Goal: Task Accomplishment & Management: Complete application form

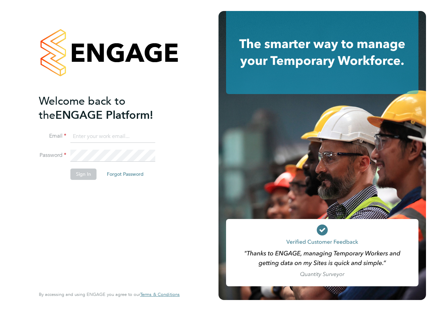
click at [90, 126] on ng-template "Welcome back to the ENGAGE Platform! Email Password Sign In Forgot Password" at bounding box center [106, 140] width 134 height 93
click at [89, 136] on input at bounding box center [112, 136] width 85 height 12
type input "abbey.simmons@hays.com"
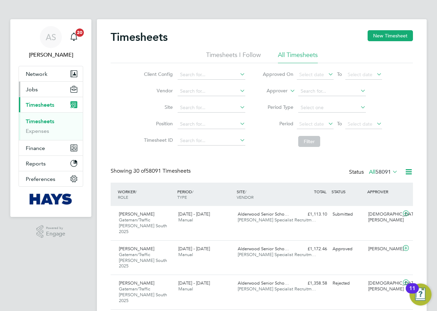
click at [46, 91] on button "Jobs" at bounding box center [51, 89] width 64 height 15
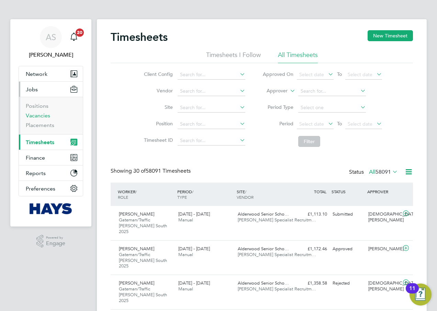
click at [43, 116] on link "Vacancies" at bounding box center [38, 115] width 24 height 7
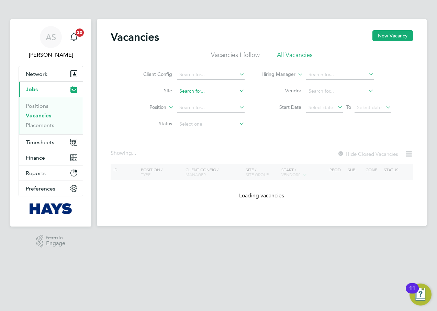
click at [187, 91] on input at bounding box center [211, 92] width 68 height 10
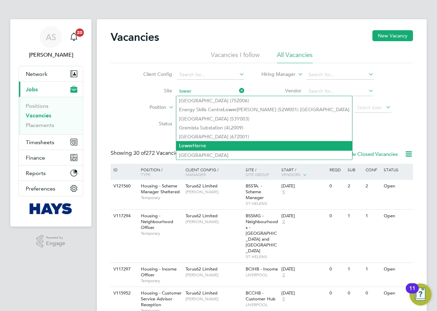
click at [197, 146] on li "Lower Herne" at bounding box center [264, 145] width 176 height 9
type input "Lower Herne"
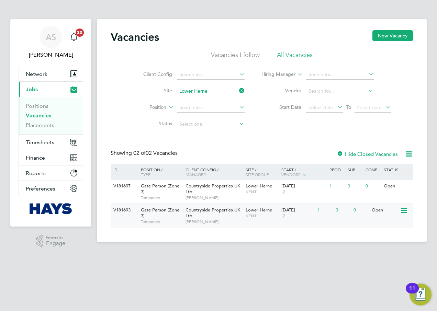
click at [402, 211] on icon at bounding box center [403, 210] width 7 height 8
click at [387, 227] on li "View Details" at bounding box center [387, 226] width 40 height 10
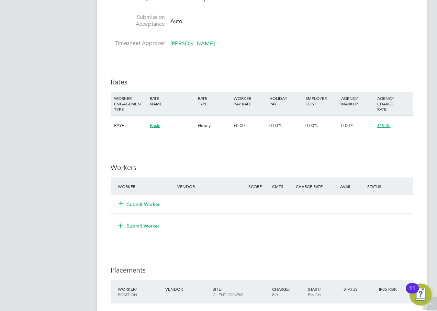
scroll to position [481, 0]
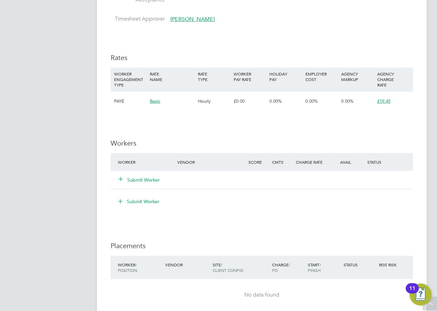
click at [147, 179] on button "Submit Worker" at bounding box center [139, 180] width 41 height 7
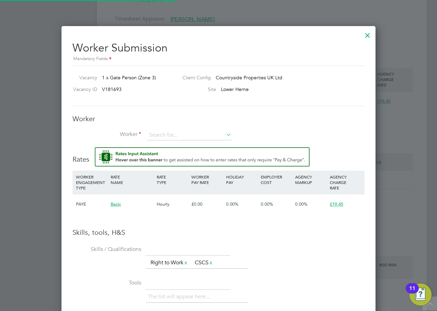
scroll to position [442, 314]
click at [164, 134] on input at bounding box center [189, 135] width 85 height 10
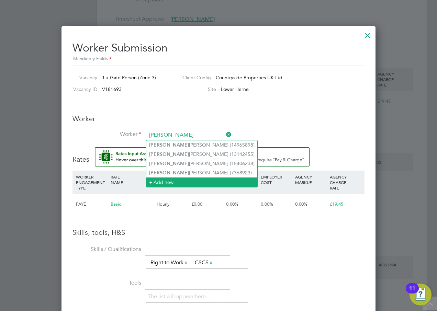
type input "anna"
click at [162, 179] on li "+ Add new" at bounding box center [201, 182] width 111 height 9
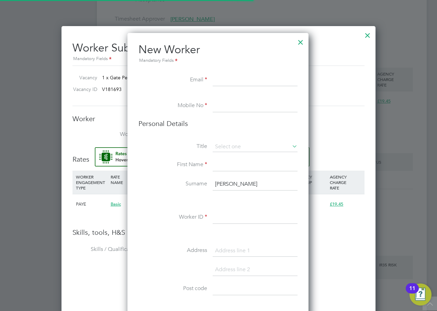
scroll to position [613, 198]
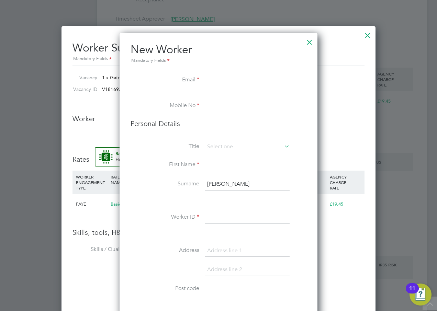
click at [225, 74] on input at bounding box center [247, 80] width 85 height 12
paste input "annawheelerstephanie1@outlook.com"
type input "annawheelerstephanie1@outlook.com"
click at [224, 104] on input at bounding box center [247, 106] width 85 height 12
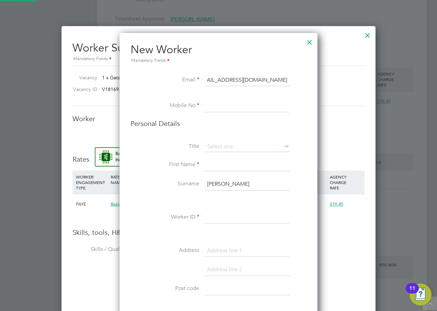
scroll to position [0, 0]
type input "0770715423"
click at [221, 146] on input at bounding box center [247, 147] width 85 height 10
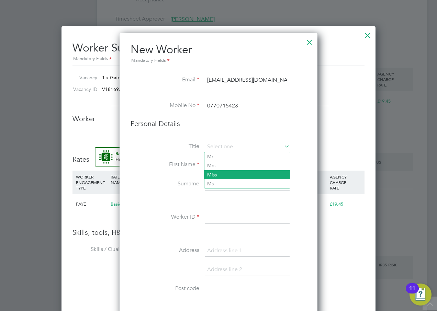
click at [217, 172] on li "Miss" at bounding box center [247, 174] width 86 height 9
type input "Miss"
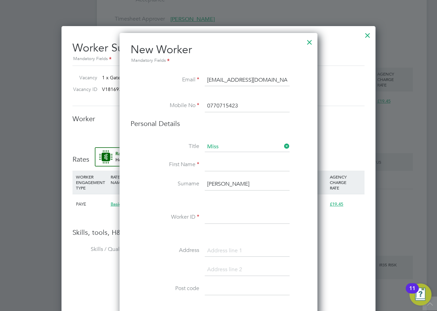
click at [217, 171] on input at bounding box center [247, 165] width 85 height 12
type input "Anna"
type input "Wheeler"
click at [214, 220] on input at bounding box center [247, 218] width 85 height 12
type input "18217016"
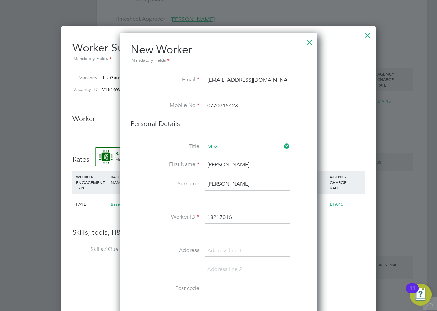
click at [220, 251] on input at bounding box center [247, 251] width 85 height 12
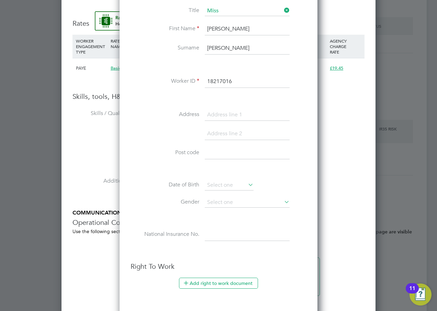
scroll to position [618, 0]
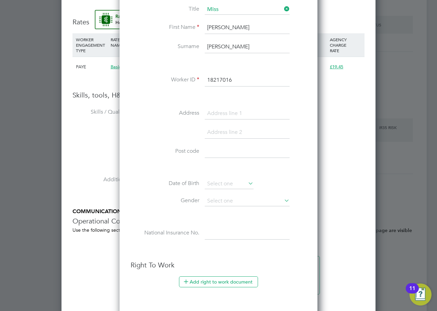
click at [219, 110] on input at bounding box center [247, 113] width 85 height 12
click at [220, 111] on input at bounding box center [247, 113] width 85 height 12
paste input "14 Hazelwood Meadow"
type input "14 Hazelwood Meadow"
drag, startPoint x: 218, startPoint y: 154, endPoint x: 211, endPoint y: 156, distance: 7.1
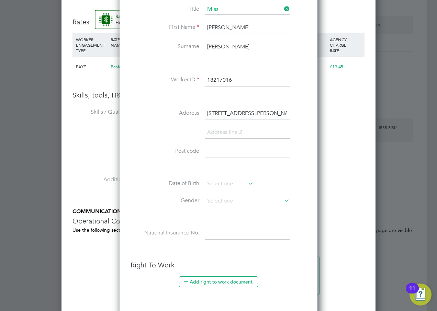
click at [217, 155] on input at bounding box center [247, 152] width 85 height 12
click at [222, 151] on input at bounding box center [247, 152] width 85 height 12
paste input "CT13 0AP"
type input "CT13 0AP"
click at [221, 186] on input at bounding box center [229, 184] width 49 height 10
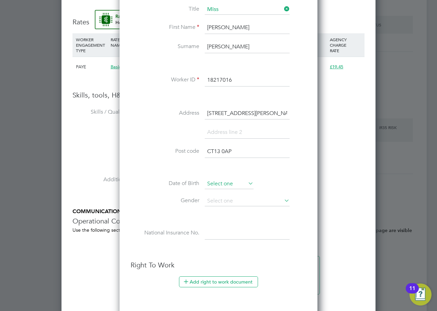
scroll to position [208, 0]
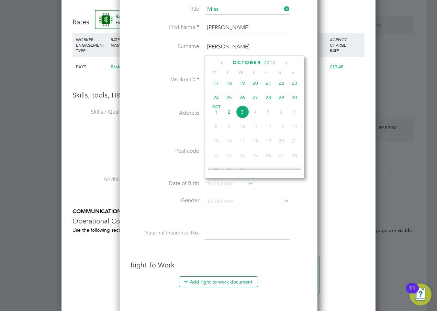
click at [277, 62] on div "October 2012" at bounding box center [254, 62] width 93 height 7
click at [271, 62] on span "2012" at bounding box center [269, 63] width 12 height 6
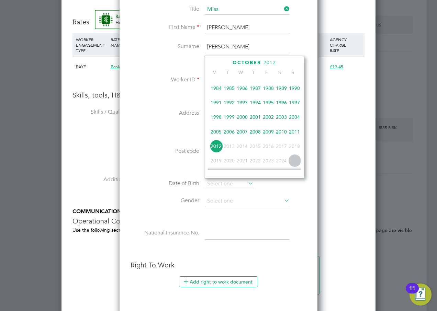
scroll to position [148, 0]
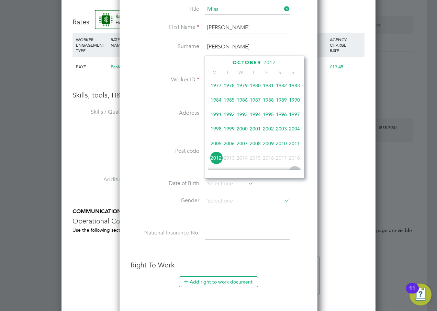
click at [295, 103] on span "1990" at bounding box center [294, 99] width 13 height 13
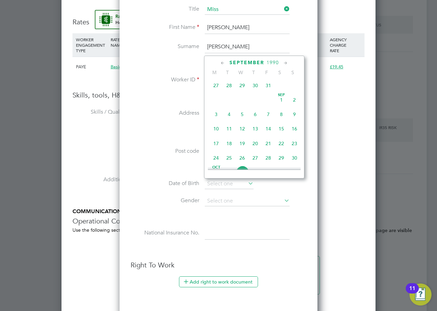
click at [236, 59] on div "September 1990 M T W T F S S Jul 1 2 3 4 5 6 7 8 9 10 11 12 13 14 15 16 17 18 1…" at bounding box center [254, 117] width 100 height 123
click at [235, 62] on span "September" at bounding box center [246, 63] width 35 height 6
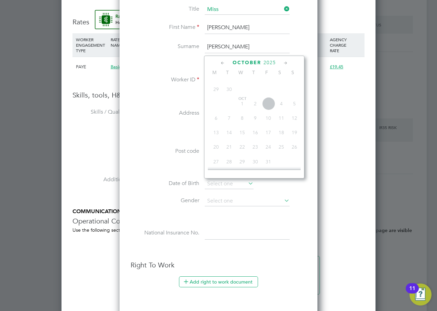
click at [227, 64] on div "October 2025" at bounding box center [254, 62] width 93 height 7
click at [225, 63] on icon at bounding box center [222, 63] width 7 height 8
click at [224, 63] on icon at bounding box center [222, 63] width 7 height 8
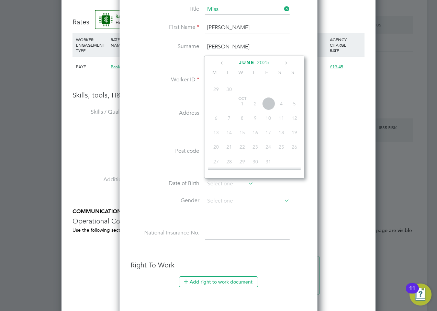
click at [224, 63] on icon at bounding box center [222, 63] width 7 height 8
click at [244, 61] on span "April" at bounding box center [246, 63] width 17 height 6
click at [264, 61] on span "2025" at bounding box center [269, 63] width 12 height 6
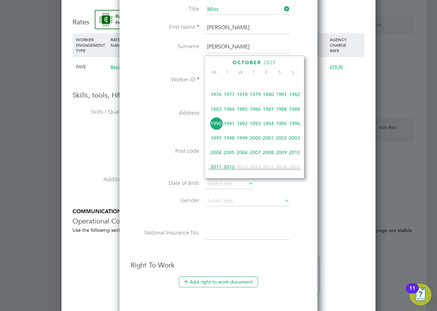
click at [218, 125] on span "1990" at bounding box center [215, 123] width 13 height 13
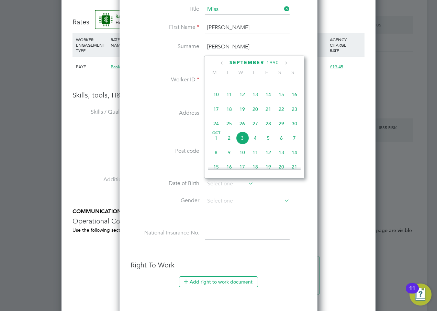
click at [223, 63] on icon at bounding box center [222, 63] width 7 height 8
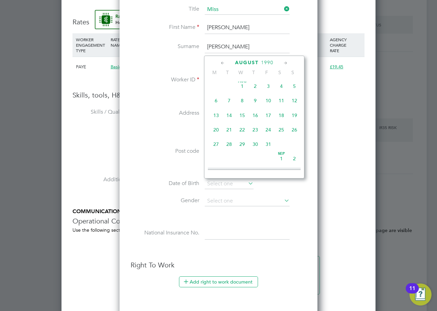
click at [223, 63] on icon at bounding box center [222, 63] width 7 height 8
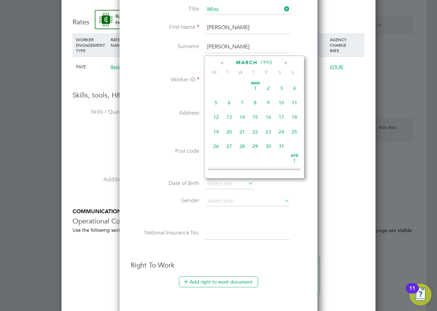
click at [223, 63] on icon at bounding box center [222, 63] width 7 height 8
click at [229, 101] on span "6" at bounding box center [229, 102] width 13 height 13
type input "06 Feb 1990"
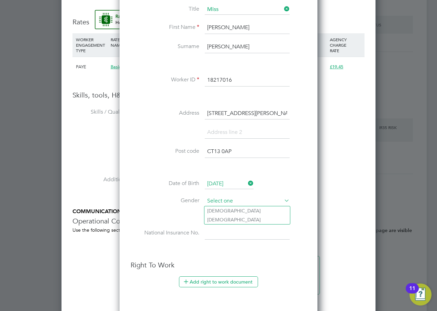
click at [223, 201] on input at bounding box center [247, 201] width 85 height 10
click at [215, 220] on li "Female" at bounding box center [247, 219] width 86 height 9
type input "Female"
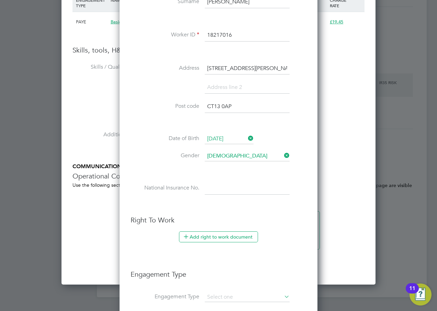
scroll to position [721, 0]
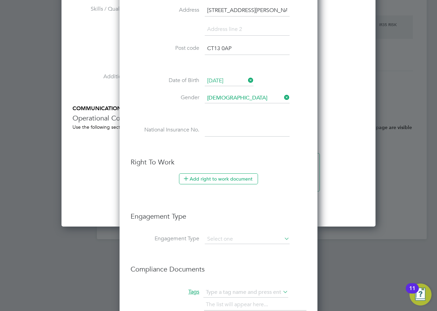
click at [217, 128] on input at bounding box center [247, 130] width 85 height 12
paste input "JG459253B"
type input "JG 45 92 53 B"
click at [292, 148] on li at bounding box center [218, 147] width 176 height 7
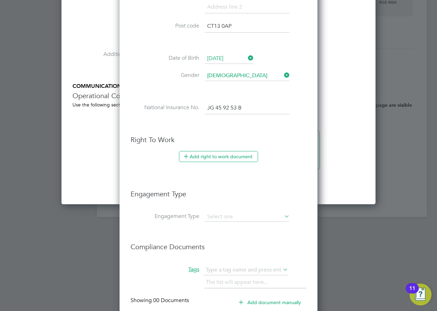
scroll to position [755, 0]
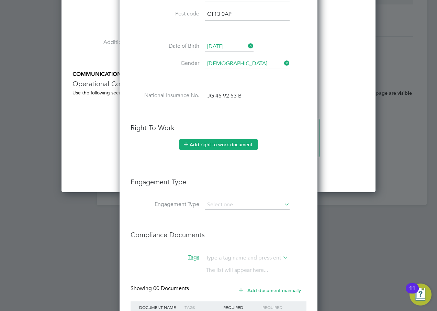
click at [210, 144] on button "Add right to work document" at bounding box center [218, 144] width 79 height 11
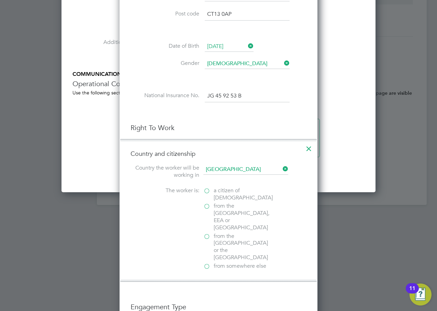
scroll to position [716, 198]
click at [207, 192] on label "a citizen of United Kingdom" at bounding box center [237, 194] width 69 height 14
click at [0, 0] on input "a citizen of United Kingdom" at bounding box center [0, 0] width 0 height 0
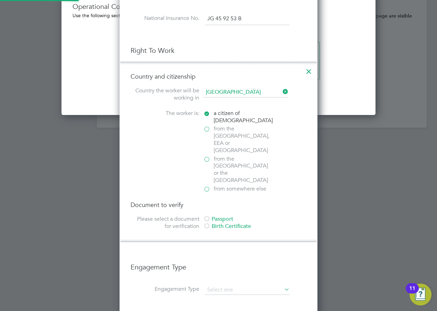
scroll to position [858, 0]
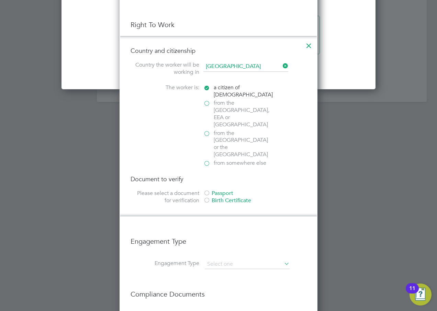
click at [208, 190] on div at bounding box center [206, 193] width 7 height 7
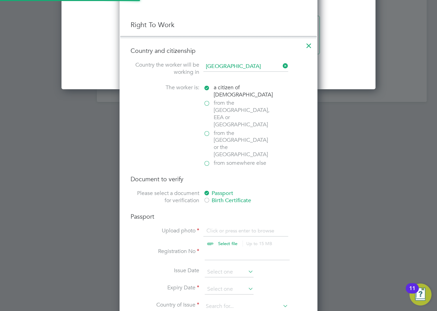
scroll to position [9, 85]
click at [212, 227] on input "file" at bounding box center [234, 237] width 108 height 21
type input "C:\fakepath\Review Digital Right to Work Check for Miss Anna Wheeler.pdf"
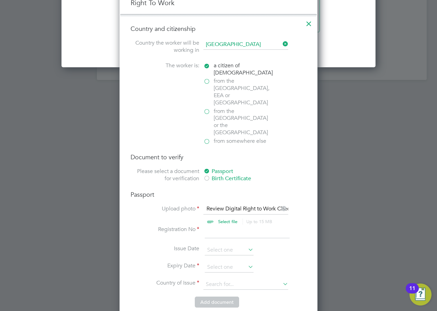
scroll to position [893, 0]
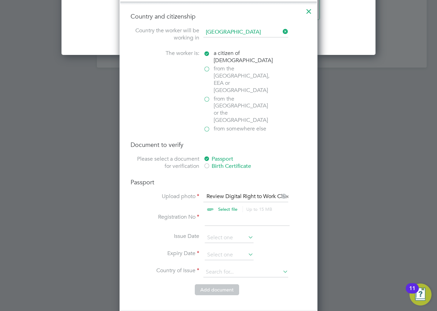
click at [215, 214] on input at bounding box center [247, 220] width 85 height 12
click at [217, 214] on input at bounding box center [247, 220] width 85 height 12
type input "544121500"
click at [244, 250] on input at bounding box center [229, 255] width 49 height 10
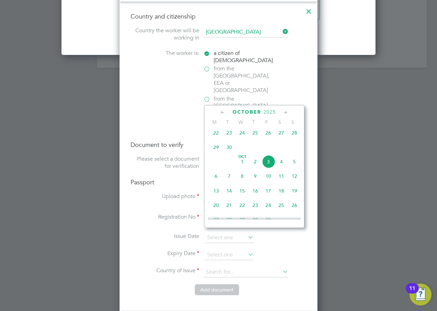
click at [272, 110] on span "2025" at bounding box center [269, 112] width 12 height 6
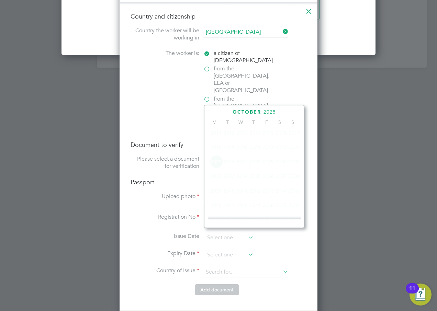
scroll to position [182, 0]
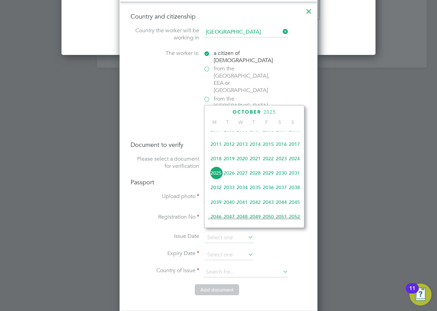
click at [243, 176] on span "2027" at bounding box center [242, 173] width 13 height 13
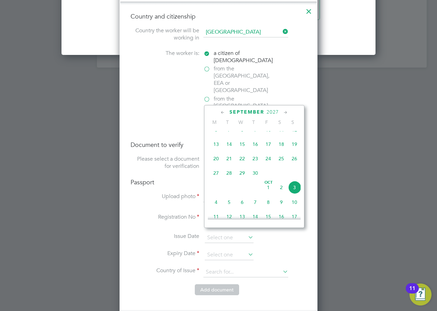
click at [223, 113] on icon at bounding box center [222, 113] width 7 height 8
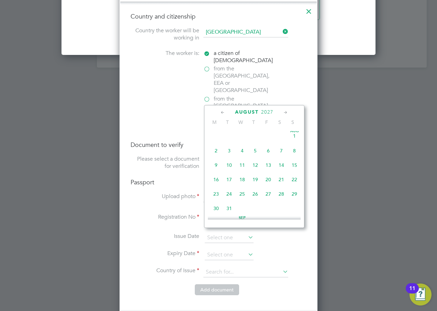
click at [223, 113] on icon at bounding box center [222, 113] width 7 height 8
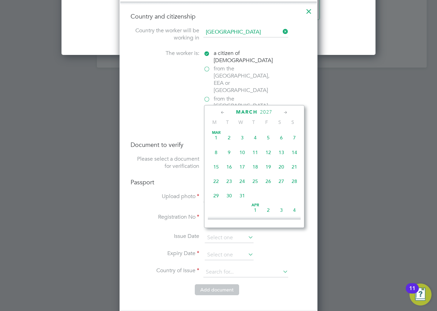
click at [223, 113] on icon at bounding box center [222, 113] width 7 height 8
click at [295, 167] on span "17" at bounding box center [294, 166] width 13 height 13
type input "17 Jan 2027"
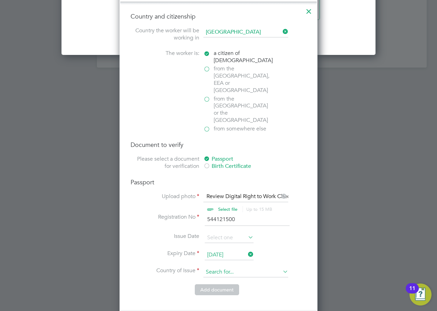
click at [256, 267] on input at bounding box center [245, 272] width 85 height 10
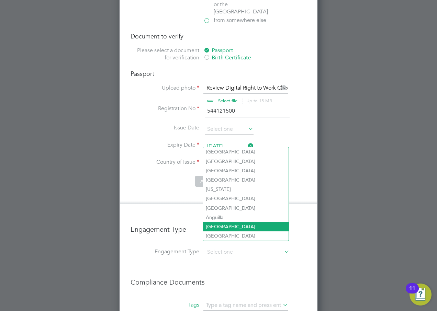
scroll to position [962, 0]
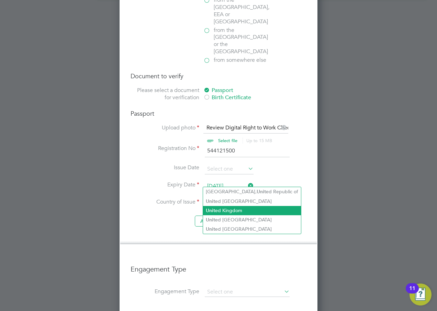
click at [237, 207] on li "Unit ed Kingdom" at bounding box center [252, 210] width 98 height 9
type input "United Kingdom"
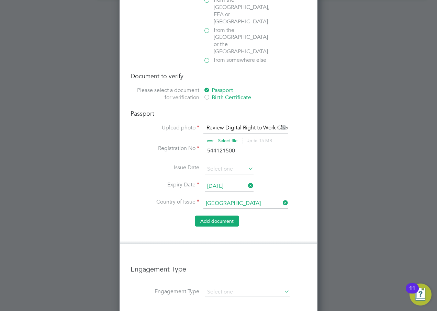
click at [215, 216] on button "Add document" at bounding box center [217, 221] width 44 height 11
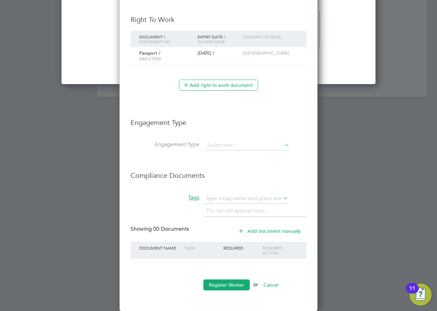
scroll to position [864, 0]
click at [221, 283] on button "Register Worker" at bounding box center [226, 285] width 46 height 11
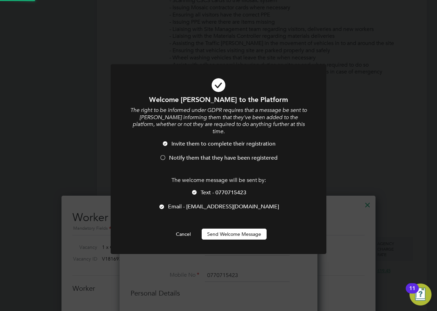
scroll to position [0, 0]
click at [231, 229] on button "Send Welcome Message" at bounding box center [234, 234] width 65 height 11
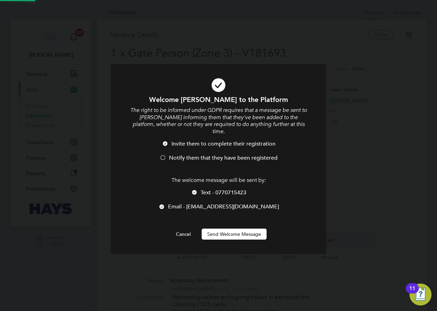
scroll to position [311, 0]
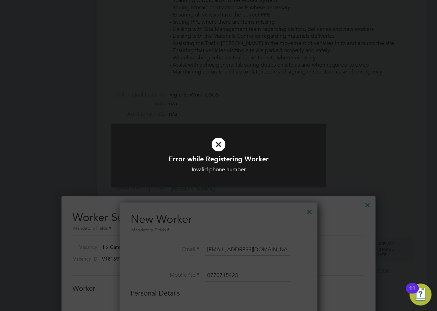
click at [279, 212] on div "Error while Registering Worker Invalid phone number Cancel Okay" at bounding box center [218, 155] width 437 height 311
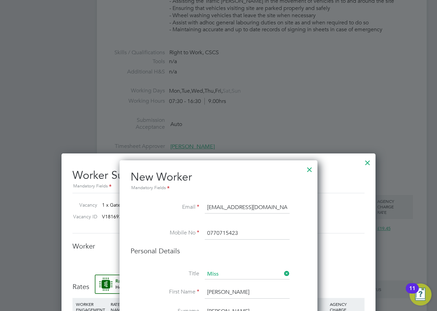
scroll to position [414, 0]
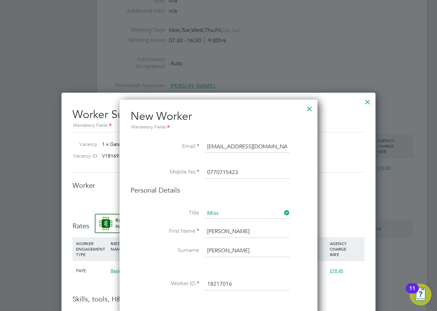
drag, startPoint x: 250, startPoint y: 171, endPoint x: 186, endPoint y: 176, distance: 64.1
click at [186, 176] on li "Mobile No 0770715423" at bounding box center [218, 176] width 176 height 19
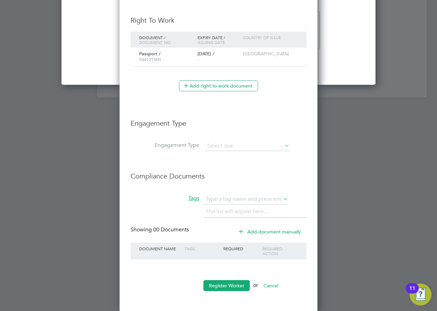
scroll to position [864, 0]
type input "07707154243"
click at [224, 144] on input at bounding box center [247, 146] width 85 height 10
click at [227, 184] on li "Umbrella" at bounding box center [247, 185] width 86 height 10
type input "Umbrella"
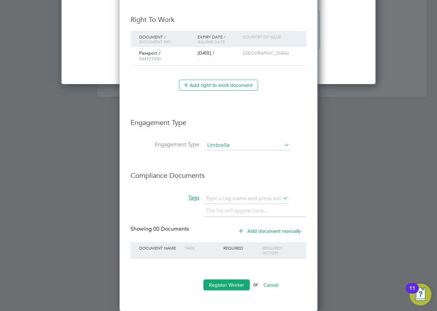
scroll to position [788, 198]
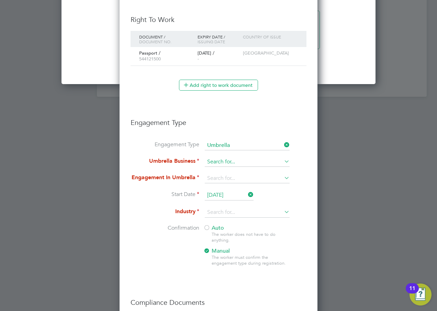
click at [228, 161] on input at bounding box center [247, 162] width 85 height 10
click at [220, 159] on input at bounding box center [247, 162] width 85 height 10
type input "n"
click at [211, 170] on b "NWM" at bounding box center [214, 171] width 15 height 7
type input "NWM Commercial Ltd"
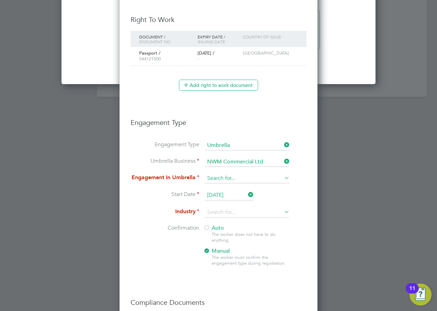
click at [239, 182] on input at bounding box center [247, 179] width 85 height 10
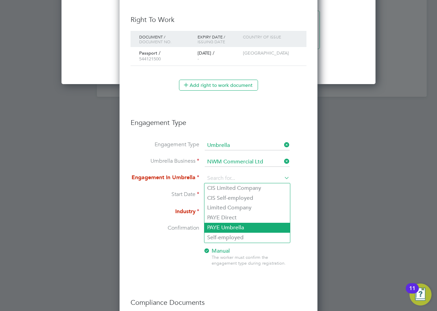
click at [251, 224] on li "PAYE Umbrella" at bounding box center [247, 228] width 86 height 10
type input "PAYE Umbrella"
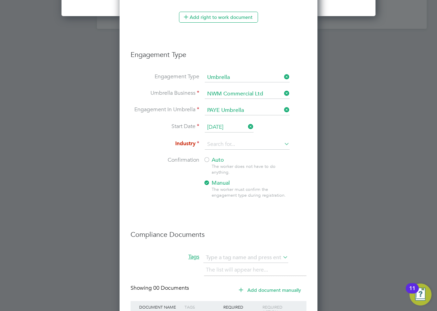
scroll to position [932, 0]
click at [283, 144] on icon at bounding box center [283, 143] width 0 height 10
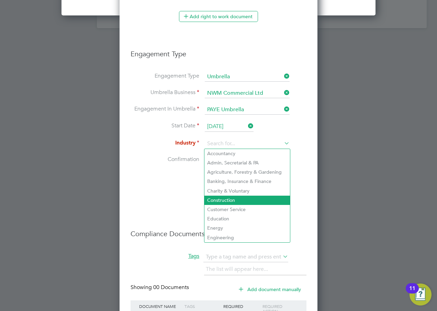
click at [227, 198] on li "Construction" at bounding box center [247, 200] width 86 height 9
type input "Construction"
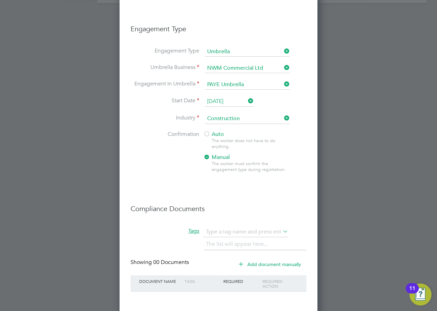
scroll to position [991, 0]
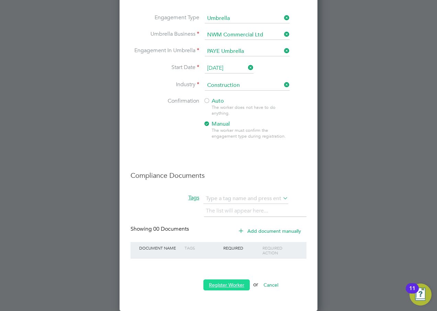
click at [221, 286] on button "Register Worker" at bounding box center [226, 285] width 46 height 11
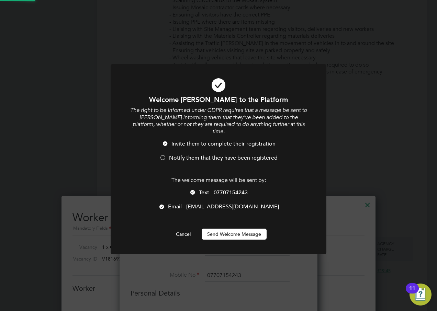
scroll to position [0, 0]
click at [230, 229] on button "Send Welcome Message" at bounding box center [234, 234] width 65 height 11
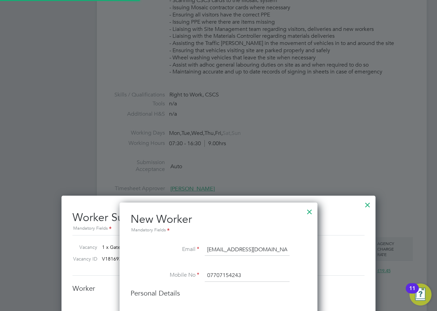
type input "Anna Wheeler (18217016)"
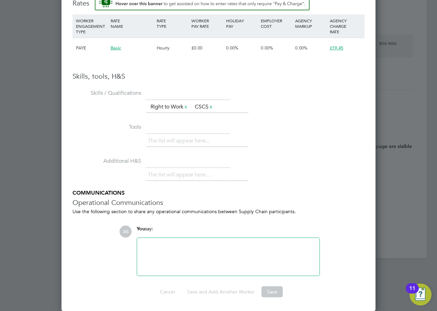
scroll to position [531, 0]
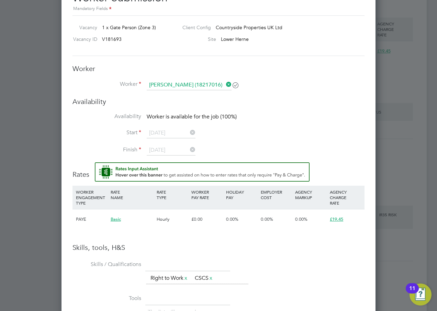
click at [225, 84] on icon at bounding box center [225, 85] width 0 height 10
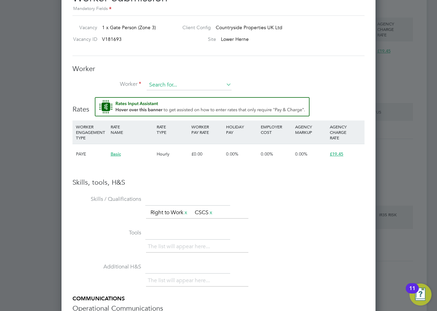
scroll to position [442, 314]
click at [168, 84] on input at bounding box center [189, 85] width 85 height 10
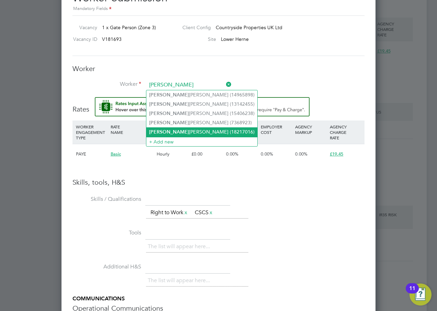
click at [172, 130] on li "Anna Wheeler (18217016)" at bounding box center [201, 131] width 111 height 9
type input "Anna Wheeler (18217016)"
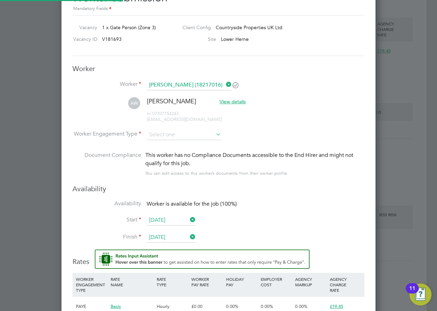
scroll to position [594, 314]
click at [207, 134] on input at bounding box center [184, 135] width 75 height 10
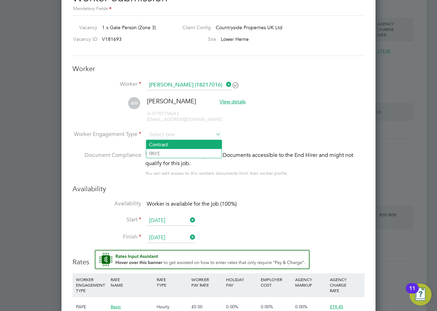
click at [163, 146] on li "Contract" at bounding box center [183, 144] width 75 height 9
type input "Contract"
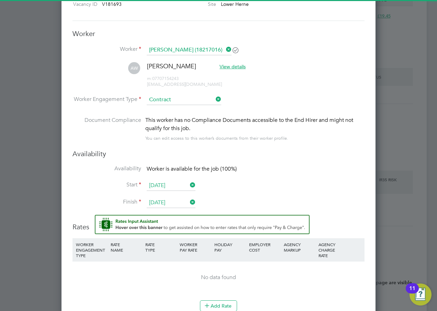
scroll to position [600, 0]
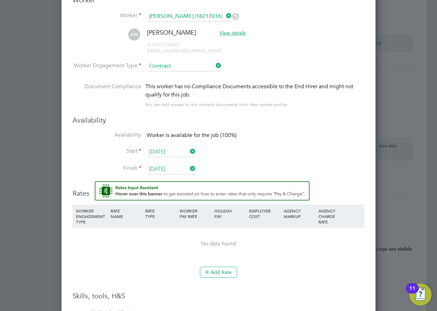
click at [214, 65] on icon at bounding box center [214, 66] width 0 height 10
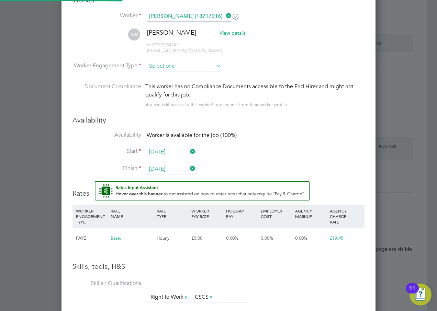
scroll to position [20, 47]
click at [186, 65] on input at bounding box center [184, 66] width 75 height 10
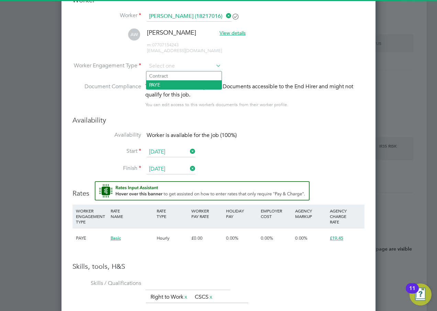
click at [167, 87] on li "PAYE" at bounding box center [183, 84] width 75 height 9
type input "PAYE"
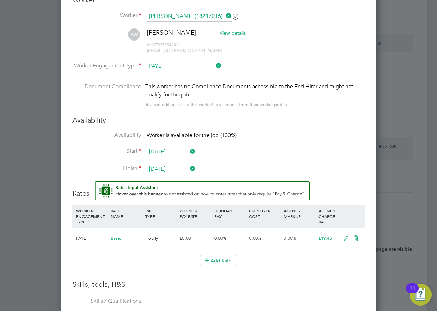
scroll to position [20, 35]
click at [275, 70] on li "Worker Engagement Type PAYE" at bounding box center [218, 71] width 292 height 21
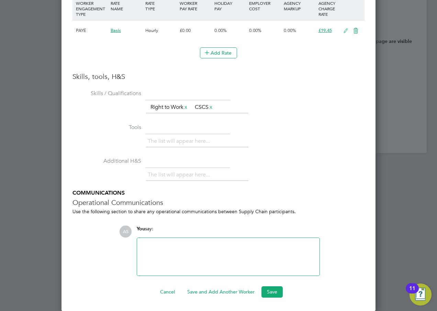
scroll to position [808, 0]
click at [270, 288] on button "Save" at bounding box center [271, 291] width 21 height 11
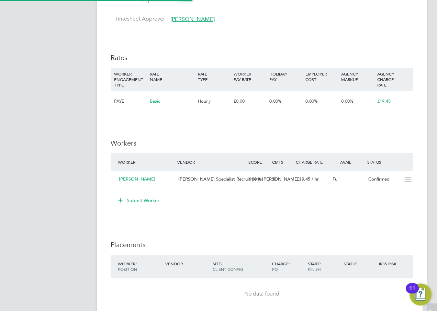
scroll to position [20, 48]
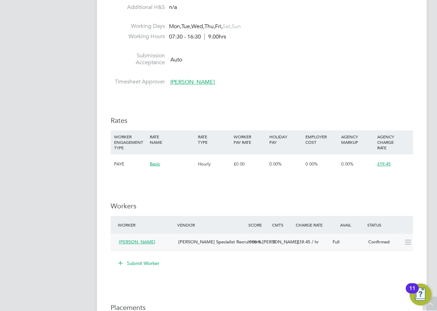
click at [408, 242] on icon at bounding box center [407, 242] width 9 height 5
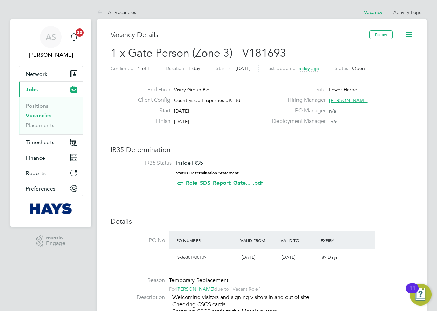
click at [42, 114] on link "Vacancies" at bounding box center [38, 115] width 25 height 7
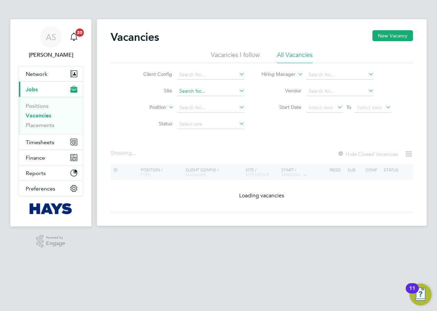
click at [198, 90] on input at bounding box center [211, 92] width 68 height 10
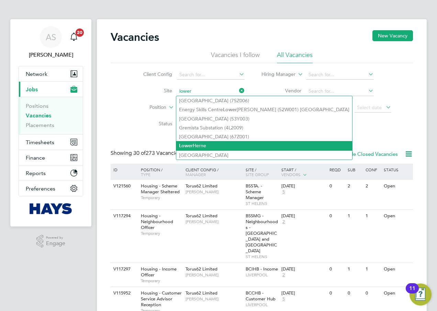
click at [197, 143] on li "Lower Herne" at bounding box center [264, 145] width 176 height 9
type input "Lower Herne"
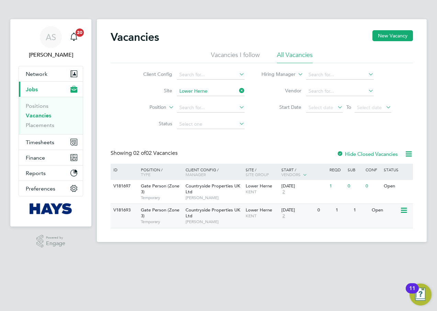
click at [403, 212] on icon at bounding box center [403, 210] width 7 height 8
click at [384, 226] on li "View Details" at bounding box center [387, 226] width 40 height 10
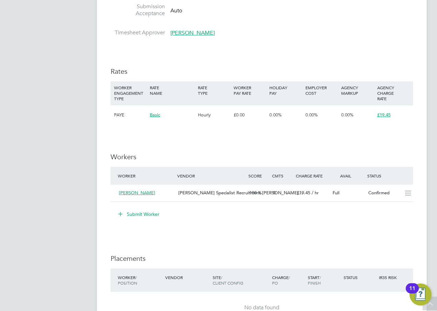
scroll to position [584, 0]
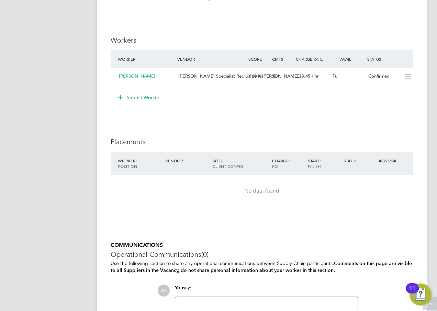
click at [136, 96] on button "Submit Worker" at bounding box center [139, 97] width 52 height 11
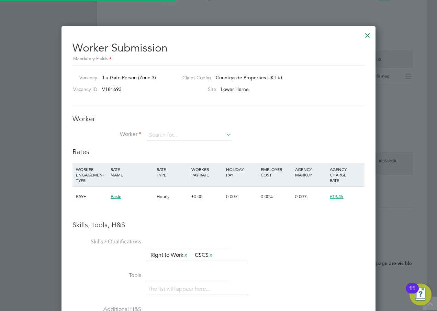
scroll to position [442, 314]
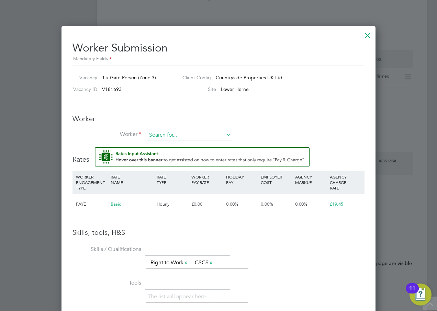
click at [180, 133] on input at bounding box center [189, 135] width 85 height 10
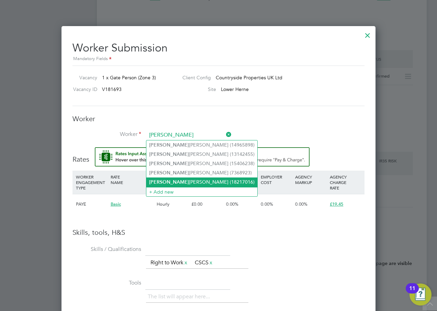
click at [171, 180] on li "Anna Wheeler (18217016)" at bounding box center [201, 182] width 111 height 9
type input "Anna Wheeler (18217016)"
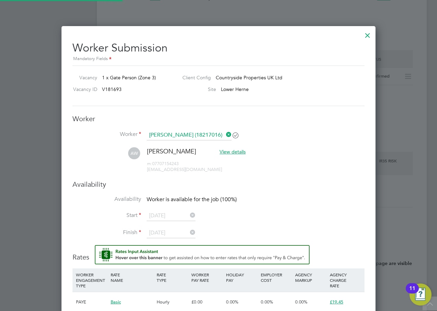
scroll to position [593, 314]
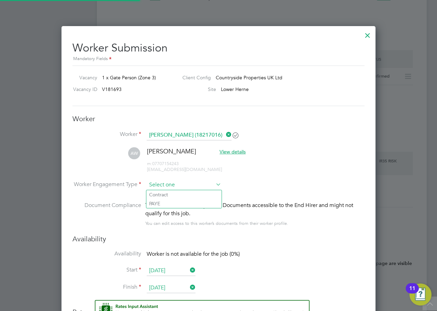
click at [170, 186] on input at bounding box center [184, 185] width 75 height 10
click at [163, 205] on li "PAYE" at bounding box center [183, 203] width 75 height 9
type input "PAYE"
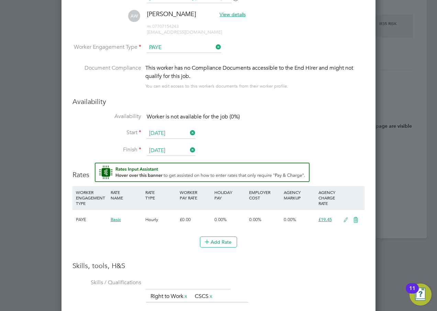
click at [262, 124] on li "Availability Worker is not available for the job (0%)" at bounding box center [218, 120] width 292 height 15
click at [327, 107] on div "Availability Availability Worker is not available for the job (0%) Start 29 Sep…" at bounding box center [218, 130] width 292 height 66
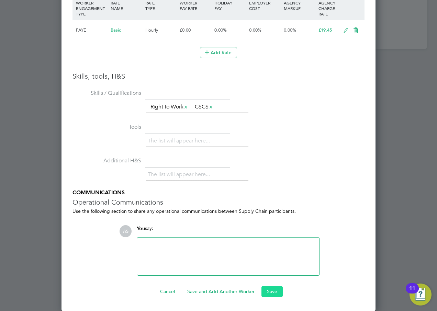
click at [271, 289] on button "Save" at bounding box center [271, 291] width 21 height 11
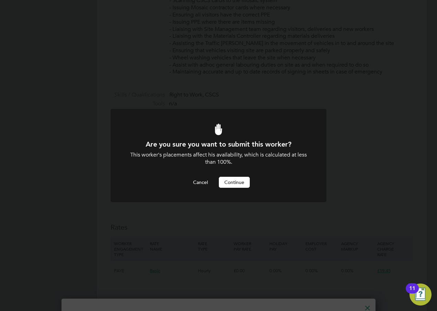
click at [231, 180] on button "Continue" at bounding box center [234, 182] width 31 height 11
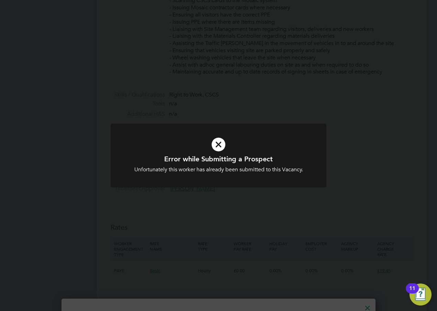
click at [224, 204] on div "Error while Submitting a Prospect Unfortunately this worker has already been su…" at bounding box center [218, 155] width 437 height 311
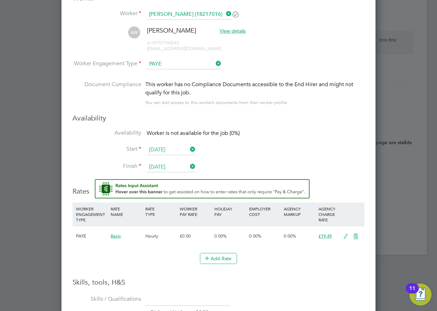
click at [214, 62] on icon at bounding box center [214, 64] width 0 height 10
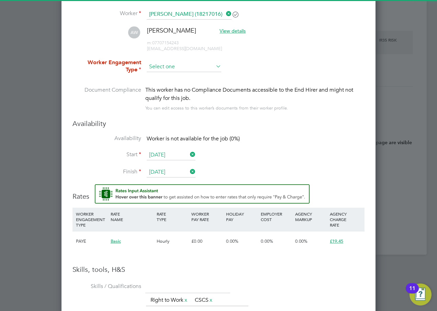
click at [168, 68] on input at bounding box center [184, 67] width 75 height 10
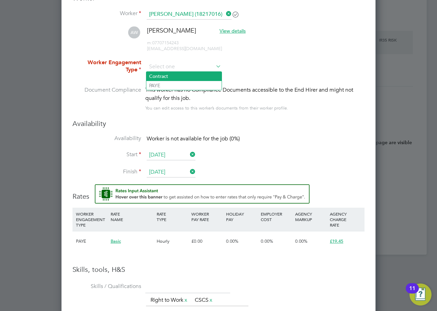
click at [167, 75] on li "Contract" at bounding box center [183, 76] width 75 height 9
type input "Contract"
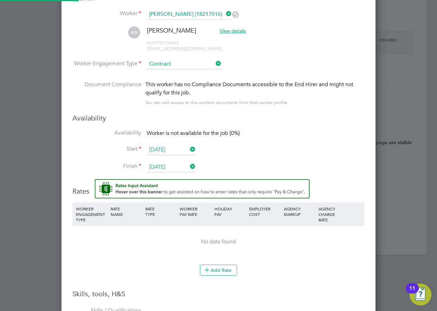
click at [315, 73] on li "Worker Engagement Type Contract" at bounding box center [218, 69] width 292 height 21
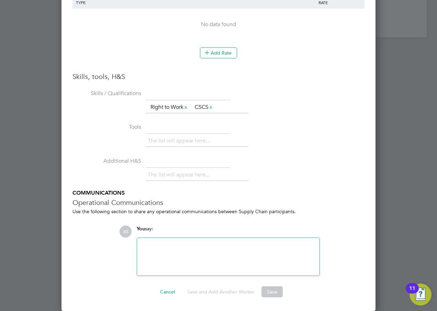
click at [269, 287] on button "Save" at bounding box center [271, 291] width 21 height 11
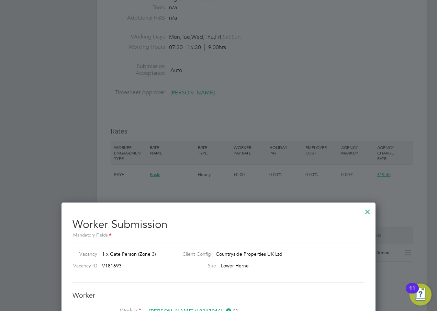
click at [365, 211] on div at bounding box center [367, 210] width 12 height 12
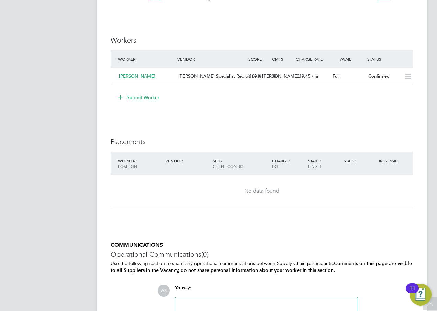
click at [349, 178] on div "No data found" at bounding box center [261, 191] width 288 height 32
click at [314, 211] on div "Worker / Position Vendor Site / Client Config Charge / PO Start / Finish Status…" at bounding box center [262, 183] width 302 height 62
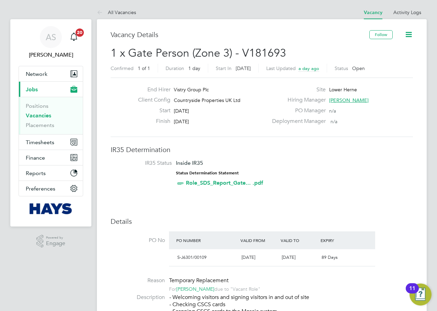
click at [41, 114] on link "Vacancies" at bounding box center [38, 115] width 25 height 7
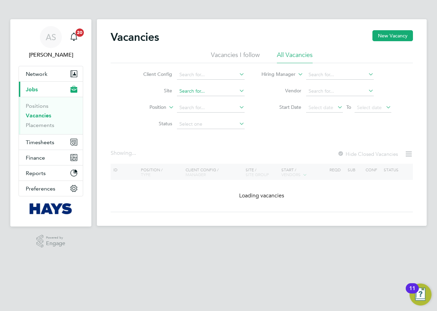
click at [204, 92] on input at bounding box center [211, 92] width 68 height 10
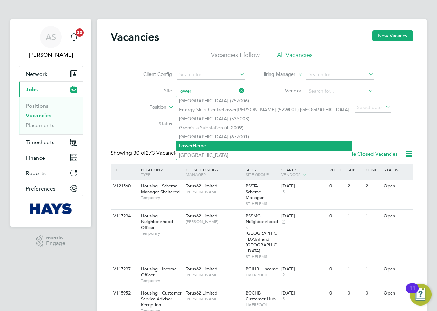
click at [197, 143] on li "Lower Herne" at bounding box center [264, 145] width 176 height 9
type input "Lower Herne"
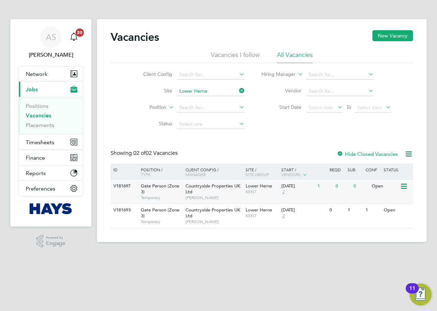
click at [406, 186] on icon at bounding box center [403, 186] width 7 height 8
click at [390, 200] on li "View Details" at bounding box center [387, 202] width 40 height 10
click at [406, 211] on icon at bounding box center [403, 210] width 7 height 8
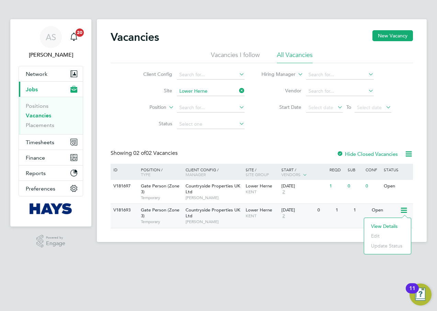
click at [387, 224] on li "View Details" at bounding box center [387, 226] width 40 height 10
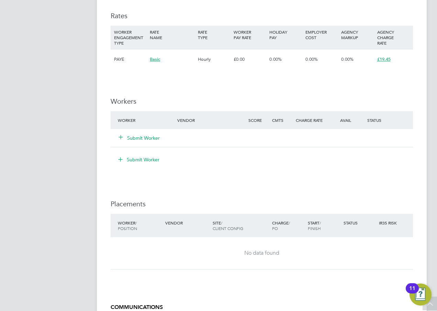
scroll to position [549, 0]
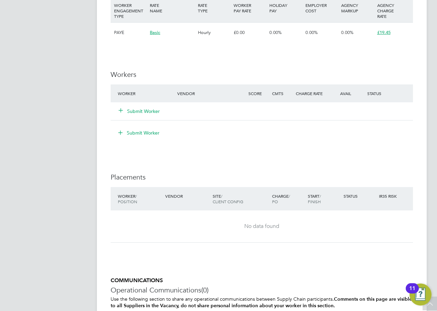
click at [146, 110] on button "Submit Worker" at bounding box center [139, 111] width 41 height 7
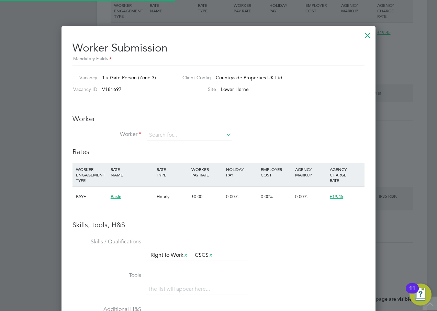
scroll to position [434, 314]
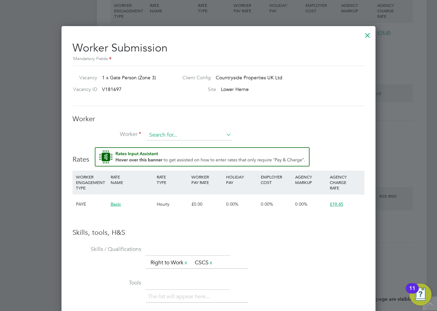
click at [163, 133] on input at bounding box center [189, 135] width 85 height 10
type input "p"
click at [167, 198] on li "[PERSON_NAME] (17750651)" at bounding box center [201, 200] width 111 height 9
type input "[PERSON_NAME] (17750651)"
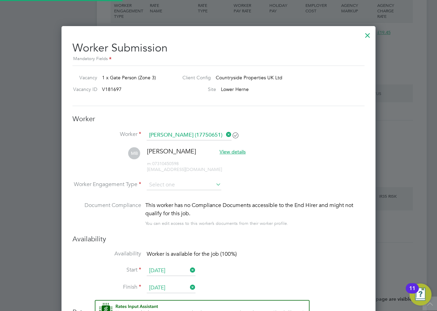
scroll to position [3, 3]
click at [181, 187] on input at bounding box center [184, 185] width 75 height 10
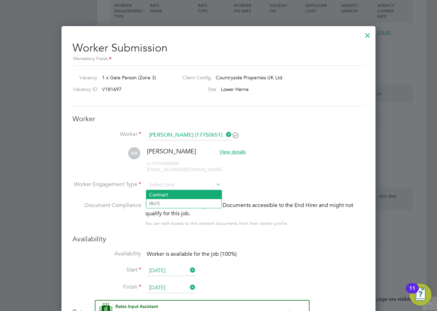
click at [174, 193] on li "Contract" at bounding box center [183, 194] width 75 height 9
type input "Contract"
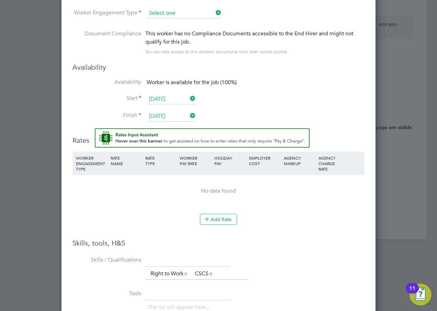
click at [198, 15] on input at bounding box center [184, 13] width 75 height 10
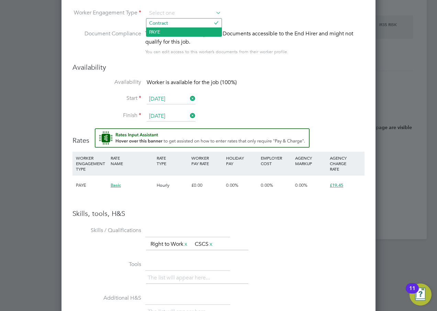
click at [157, 29] on li "PAYE" at bounding box center [183, 31] width 75 height 9
type input "PAYE"
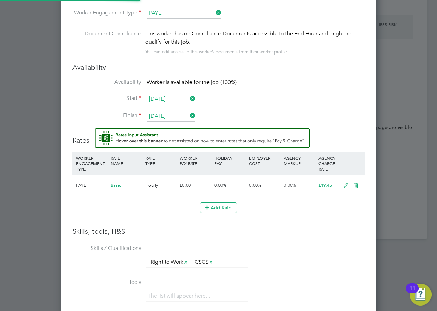
click at [295, 60] on li "Document Compliance This worker has no Compliance Documents accessible to the E…" at bounding box center [218, 46] width 292 height 33
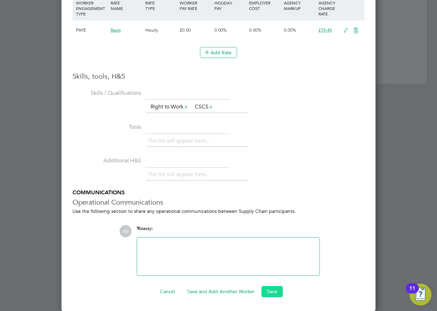
click at [271, 289] on button "Save" at bounding box center [271, 291] width 21 height 11
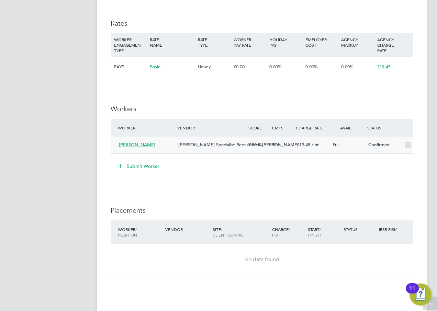
click at [407, 147] on icon at bounding box center [407, 145] width 9 height 5
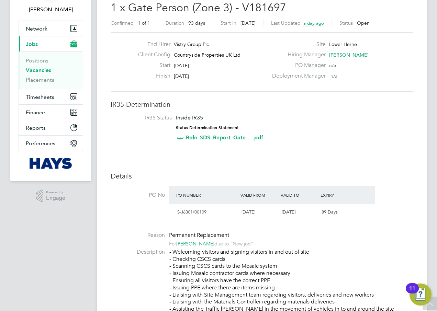
scroll to position [0, 0]
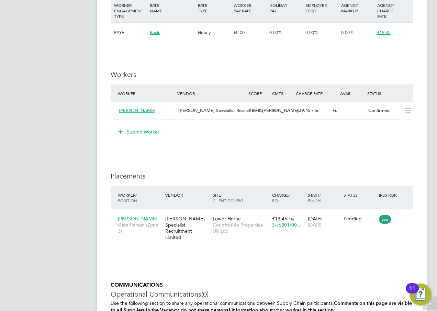
scroll to position [584, 0]
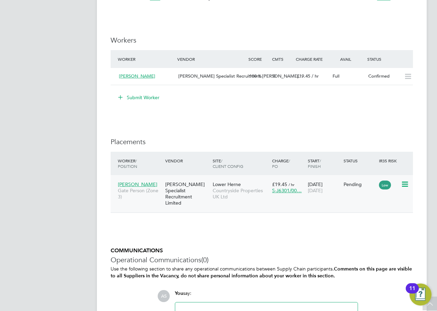
click at [405, 183] on icon at bounding box center [404, 184] width 7 height 8
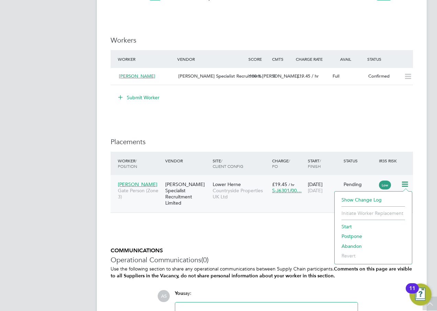
click at [345, 225] on li "Start" at bounding box center [373, 227] width 70 height 10
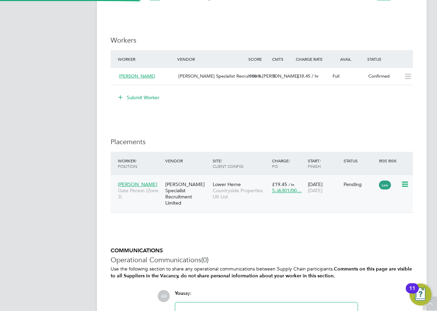
scroll to position [7, 85]
type input "[PERSON_NAME]"
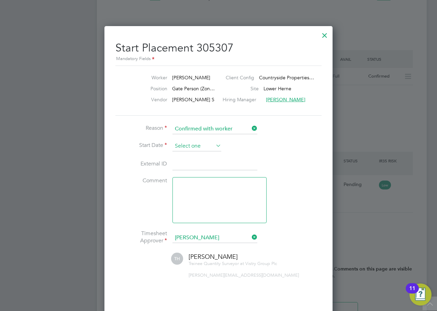
click at [194, 146] on input at bounding box center [196, 146] width 49 height 10
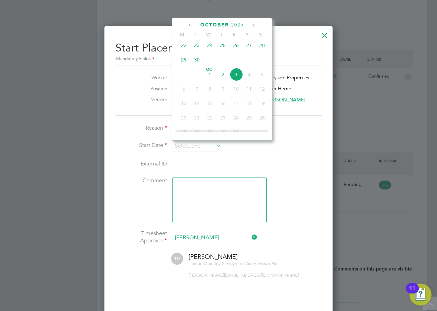
click at [184, 62] on span "29" at bounding box center [183, 59] width 13 height 13
type input "[DATE]"
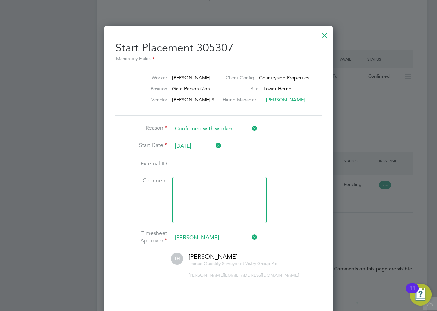
click at [293, 150] on li "Start Date [DATE]" at bounding box center [218, 149] width 206 height 17
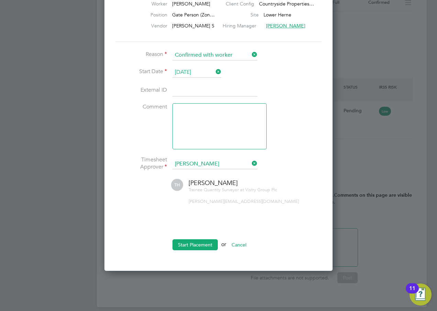
click at [250, 162] on icon at bounding box center [250, 164] width 0 height 10
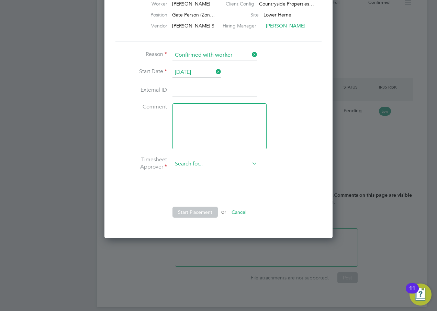
click at [205, 164] on input at bounding box center [214, 164] width 85 height 10
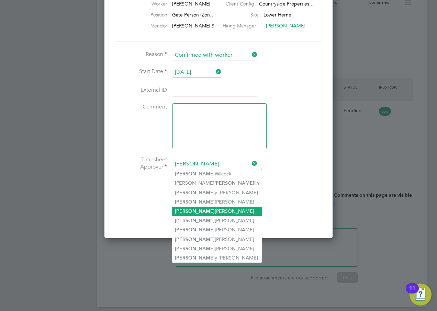
click at [195, 207] on li "[PERSON_NAME]" at bounding box center [217, 211] width 90 height 9
type input "[PERSON_NAME]"
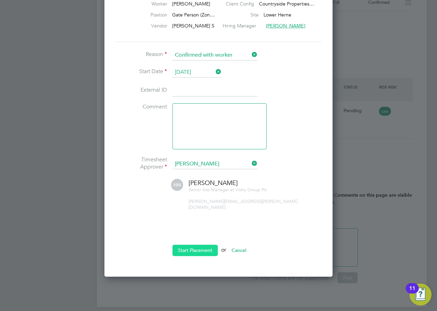
click at [191, 245] on button "Start Placement" at bounding box center [194, 250] width 45 height 11
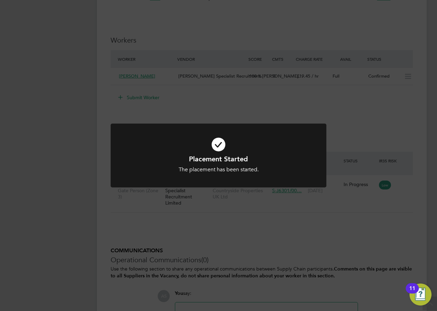
click at [218, 225] on div "Placement Started The placement has been started. Cancel Okay" at bounding box center [218, 155] width 437 height 311
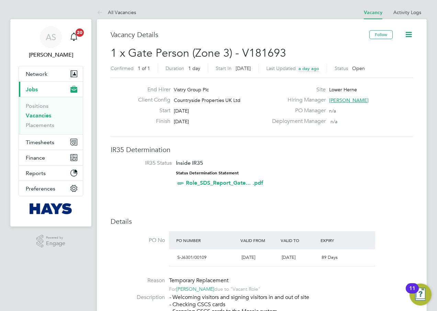
click at [41, 115] on link "Vacancies" at bounding box center [38, 115] width 25 height 7
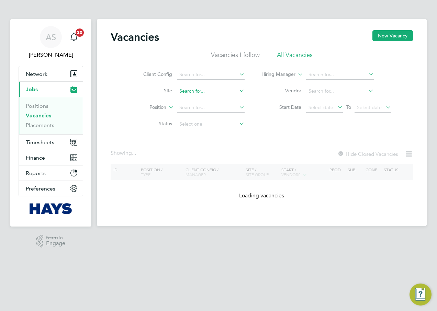
click at [193, 90] on input at bounding box center [211, 92] width 68 height 10
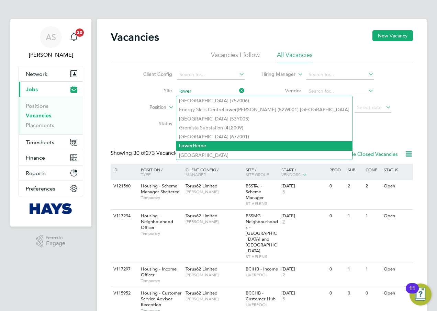
click at [192, 144] on b "Lower" at bounding box center [186, 146] width 14 height 6
type input "Lower Herne"
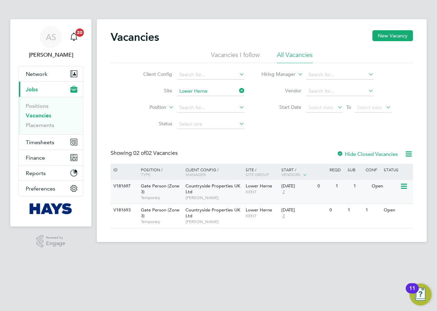
click at [404, 186] on icon at bounding box center [403, 186] width 7 height 8
click at [387, 201] on li "View Details" at bounding box center [387, 202] width 40 height 10
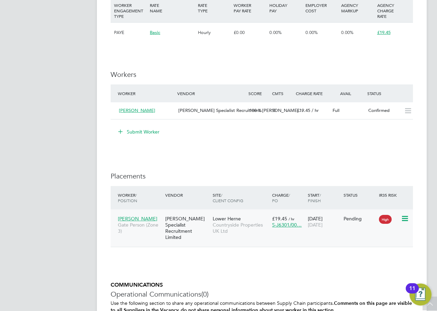
click at [405, 217] on icon at bounding box center [404, 219] width 7 height 8
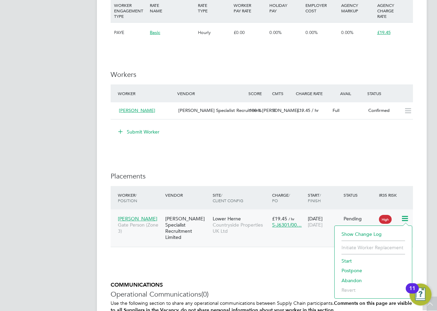
click at [347, 259] on li "Start" at bounding box center [373, 261] width 70 height 10
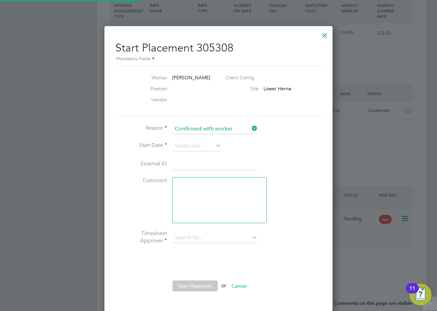
type input "[PERSON_NAME]"
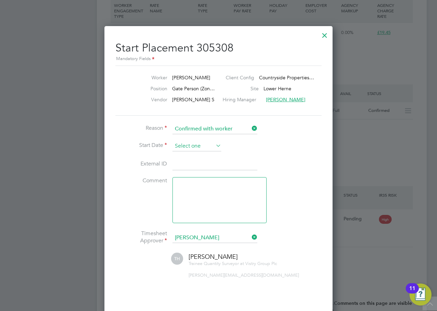
click at [191, 143] on input at bounding box center [196, 146] width 49 height 10
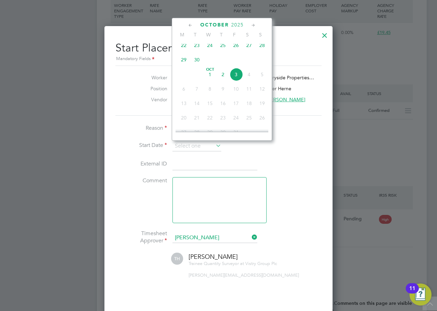
click at [196, 64] on span "30" at bounding box center [196, 59] width 13 height 13
type input "[DATE]"
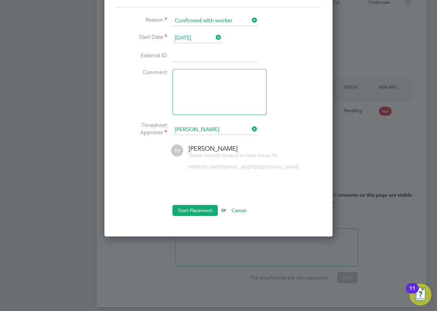
click at [250, 128] on icon at bounding box center [250, 129] width 0 height 10
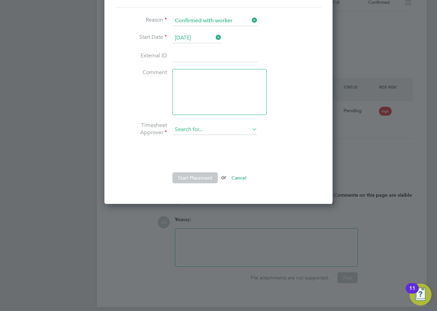
click at [207, 131] on input at bounding box center [214, 130] width 85 height 10
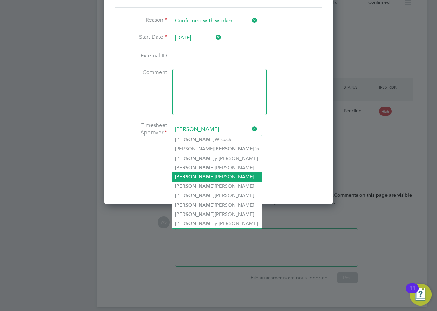
click at [204, 173] on li "[PERSON_NAME]" at bounding box center [217, 176] width 90 height 9
type input "[PERSON_NAME]"
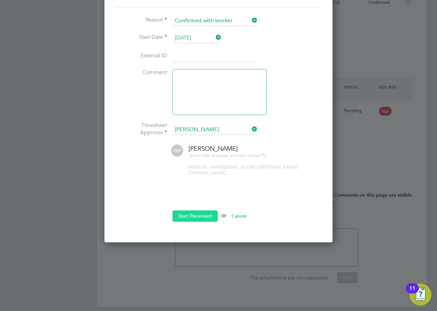
click at [192, 211] on button "Start Placement" at bounding box center [194, 216] width 45 height 11
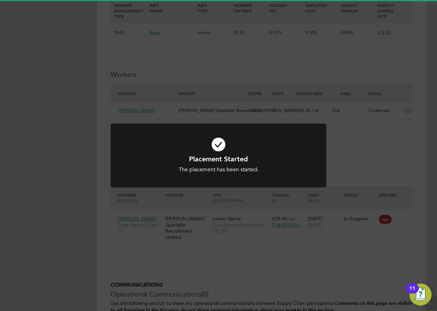
click at [88, 125] on div "Placement Started The placement has been started. Cancel Okay" at bounding box center [218, 155] width 437 height 311
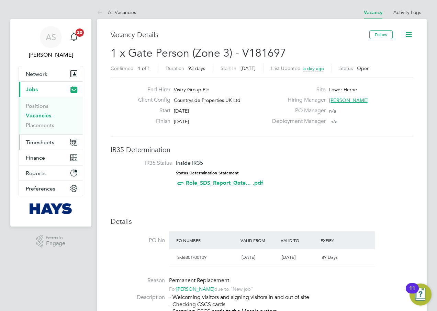
click at [43, 141] on span "Timesheets" at bounding box center [40, 142] width 29 height 7
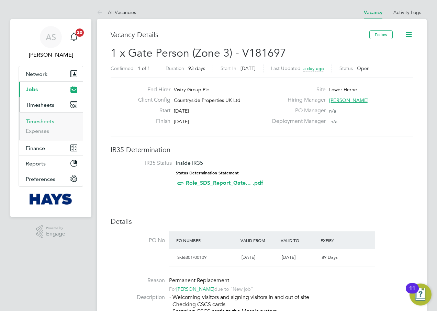
click at [43, 120] on link "Timesheets" at bounding box center [40, 121] width 29 height 7
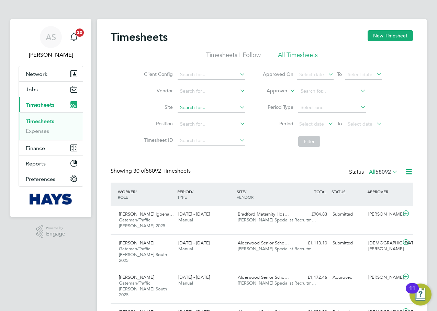
click at [192, 107] on input at bounding box center [212, 108] width 68 height 10
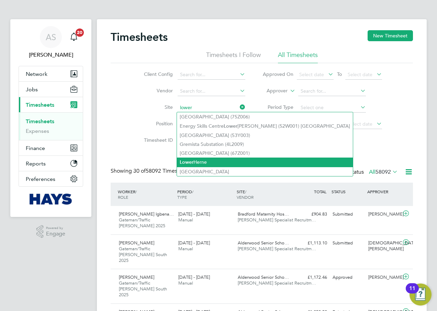
click at [201, 161] on li "Lower Herne" at bounding box center [265, 162] width 176 height 9
type input "Lower Herne"
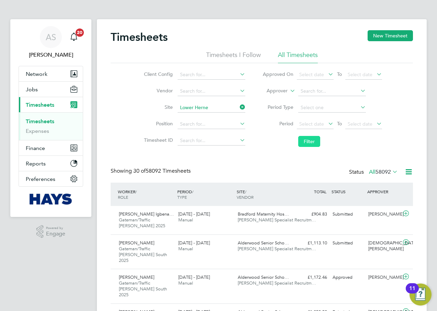
click at [307, 140] on button "Filter" at bounding box center [309, 141] width 22 height 11
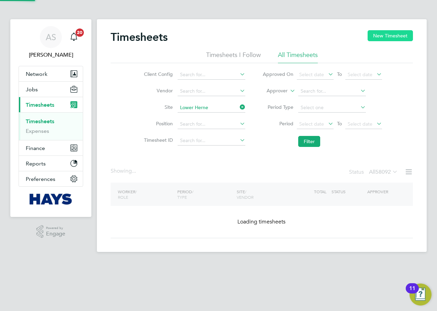
click at [389, 33] on button "New Timesheet" at bounding box center [389, 35] width 45 height 11
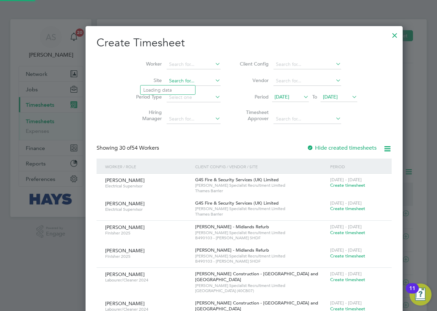
click at [167, 79] on input at bounding box center [194, 81] width 54 height 10
click at [159, 91] on b "He" at bounding box center [161, 90] width 6 height 6
type input "Lower Herne"
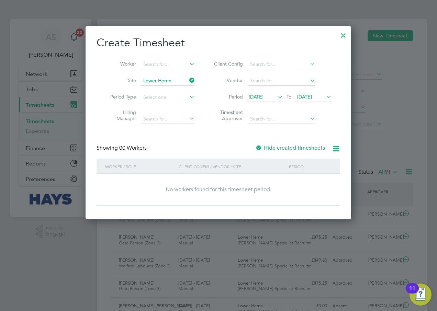
click at [276, 98] on icon at bounding box center [276, 97] width 0 height 10
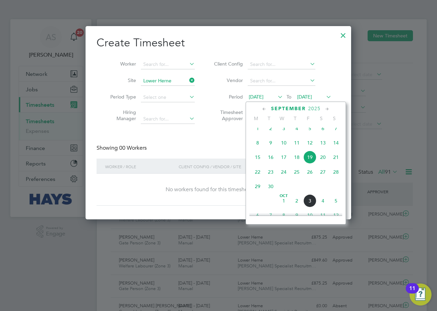
click at [258, 191] on span "29" at bounding box center [257, 186] width 13 height 13
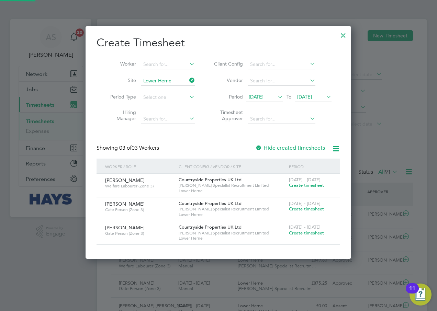
click at [312, 94] on span "[DATE]" at bounding box center [304, 97] width 15 height 6
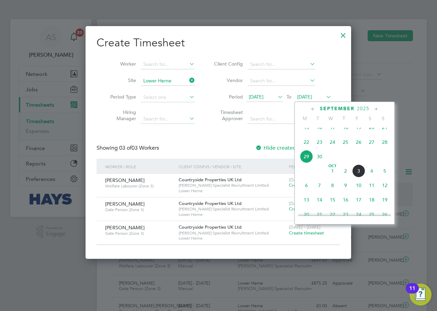
click at [384, 177] on span "5" at bounding box center [384, 170] width 13 height 13
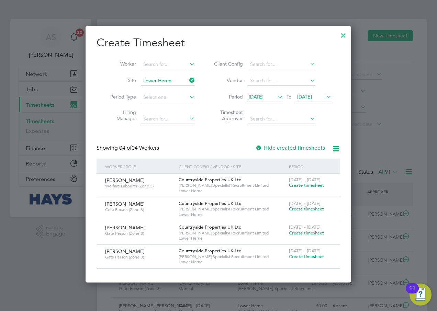
click at [298, 232] on span "Create timesheet" at bounding box center [306, 233] width 35 height 6
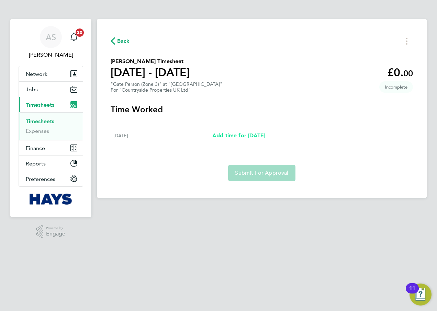
click at [232, 137] on span "Add time for Mon 29 Sep" at bounding box center [238, 135] width 53 height 7
select select "30"
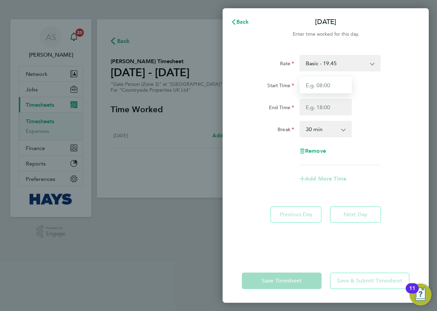
click at [316, 87] on input "Start Time" at bounding box center [325, 85] width 52 height 16
type input "07:30"
type input "17:00"
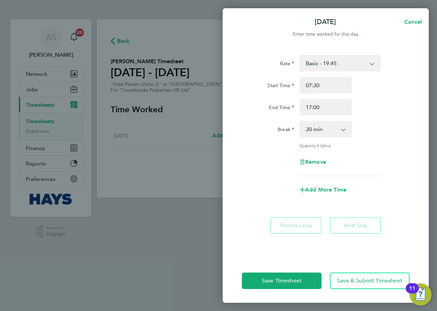
click at [381, 113] on div "End Time 17:00" at bounding box center [325, 107] width 173 height 16
click at [362, 278] on span "Save & Submit Timesheet" at bounding box center [369, 280] width 65 height 7
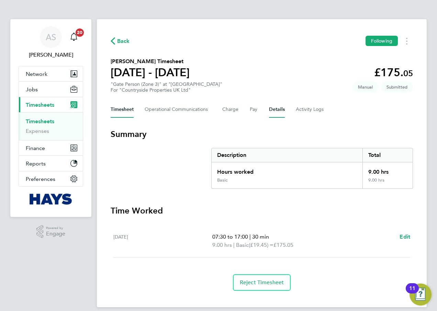
click at [273, 112] on button "Details" at bounding box center [277, 109] width 16 height 16
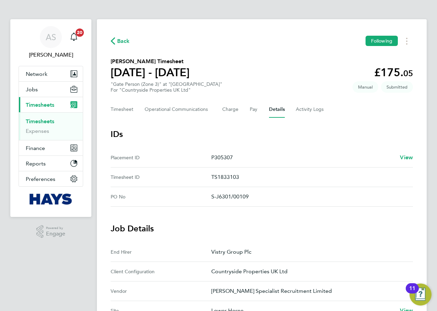
click at [221, 156] on p "P305307" at bounding box center [302, 157] width 183 height 8
copy p "P305307"
click at [233, 176] on p "TS1833103" at bounding box center [309, 177] width 196 height 8
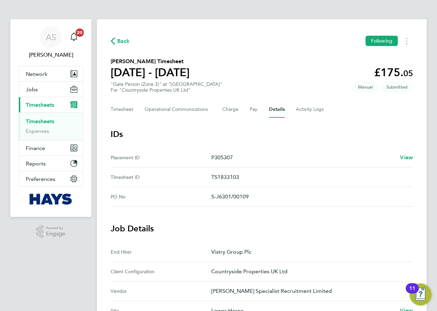
click at [233, 176] on p "TS1833103" at bounding box center [309, 177] width 196 height 8
copy p "TS1833103"
click at [260, 139] on h3 "IDs" at bounding box center [262, 134] width 302 height 11
click at [231, 195] on p "S-J6301/00109" at bounding box center [309, 197] width 196 height 8
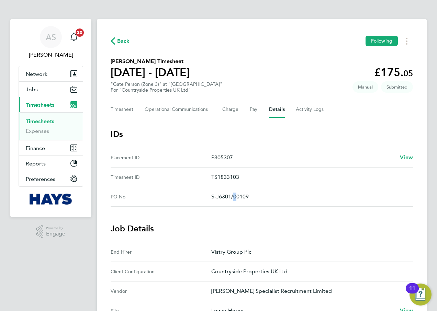
click at [231, 195] on p "S-J6301/00109" at bounding box center [309, 197] width 196 height 8
copy p "S-J6301/00109"
click at [210, 121] on div "Back Following Anna Wheeler's Timesheet 29 Sept - 05 Oct 2025 £175. 05 "Gate Pe…" at bounding box center [262, 280] width 330 height 523
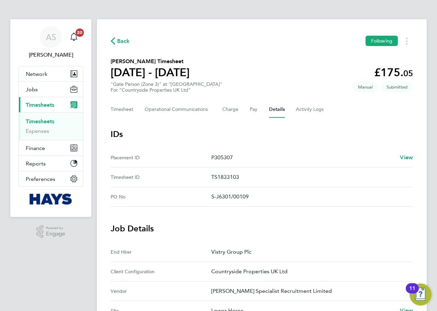
click at [45, 121] on link "Timesheets" at bounding box center [40, 121] width 29 height 7
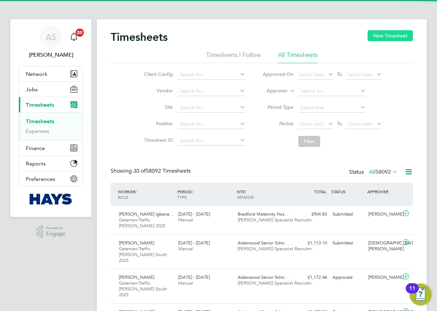
scroll to position [23, 60]
click at [386, 34] on button "New Timesheet" at bounding box center [389, 35] width 45 height 11
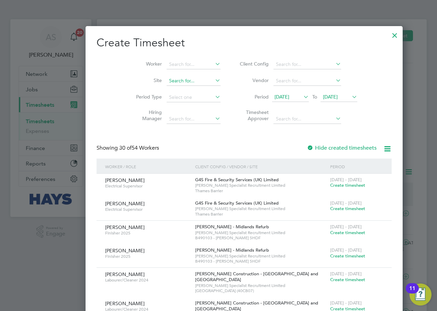
click at [167, 85] on input at bounding box center [194, 81] width 54 height 10
click at [155, 89] on b "Lower" at bounding box center [150, 90] width 14 height 6
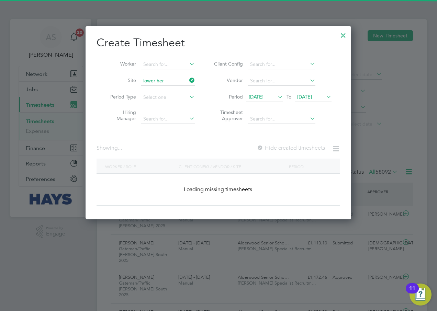
type input "Lower Herne"
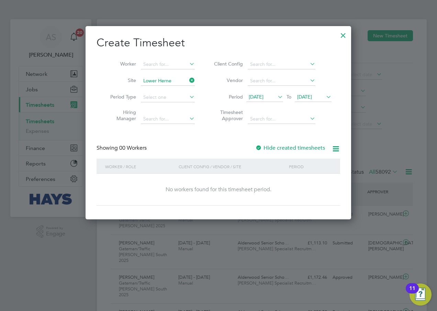
click at [263, 95] on span "19 Sep 2025" at bounding box center [256, 97] width 15 height 6
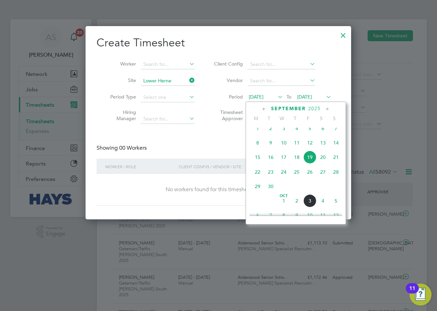
click at [257, 192] on span "29" at bounding box center [257, 186] width 13 height 13
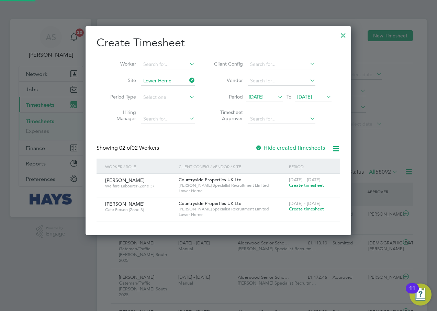
click at [312, 98] on span "[DATE]" at bounding box center [304, 97] width 15 height 6
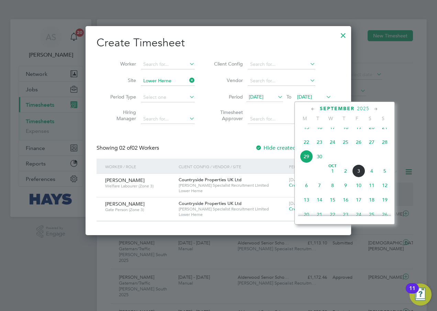
click at [383, 175] on span "5" at bounding box center [384, 170] width 13 height 13
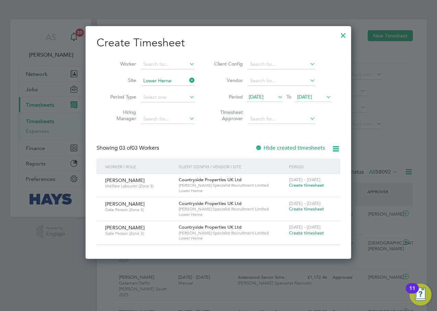
click at [301, 233] on span "Create timesheet" at bounding box center [306, 233] width 35 height 6
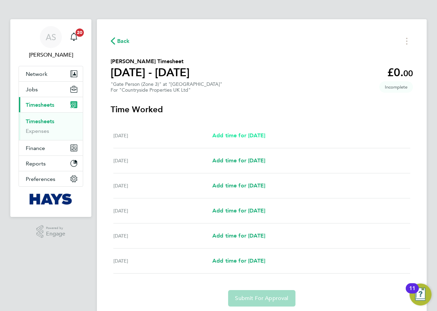
click at [240, 135] on span "Add time for Tue 30 Sep" at bounding box center [238, 135] width 53 height 7
select select "30"
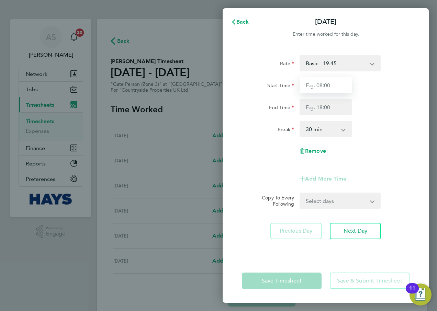
click at [325, 79] on input "Start Time" at bounding box center [325, 85] width 52 height 16
type input "07:30"
type input "17:00"
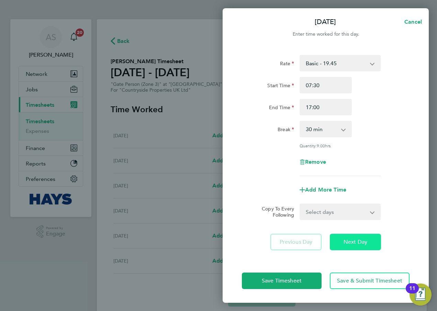
click at [351, 239] on span "Next Day" at bounding box center [355, 242] width 24 height 7
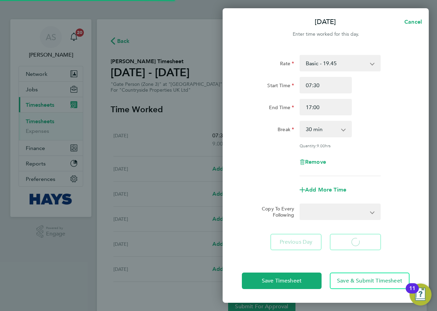
select select "30"
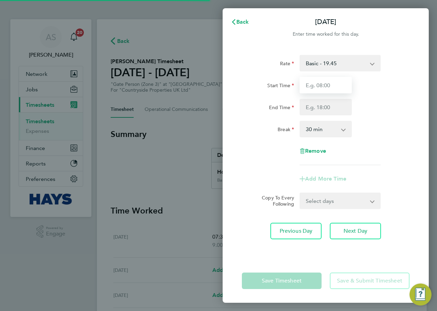
click at [315, 88] on input "Start Time" at bounding box center [325, 85] width 52 height 16
type input "07:30"
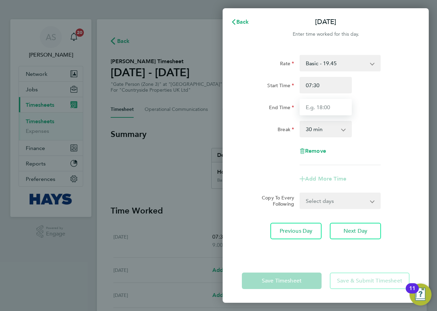
type input "17:00"
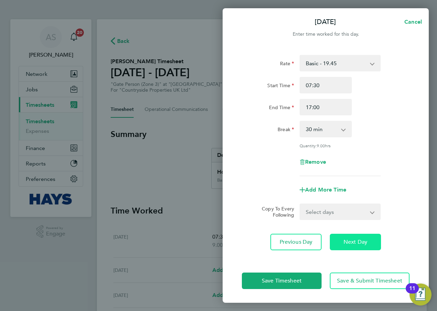
click at [351, 239] on span "Next Day" at bounding box center [355, 242] width 24 height 7
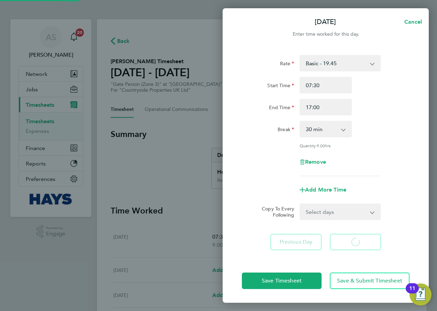
select select "30"
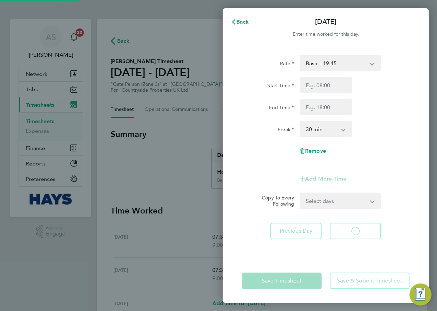
select select "30"
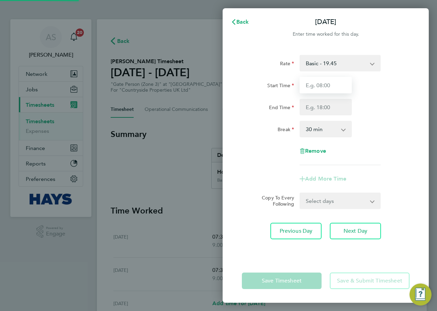
click at [311, 84] on input "Start Time" at bounding box center [325, 85] width 52 height 16
type input "07:30"
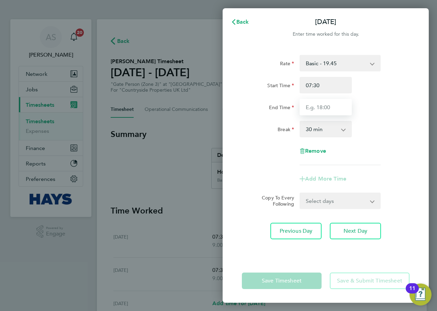
type input "17:00"
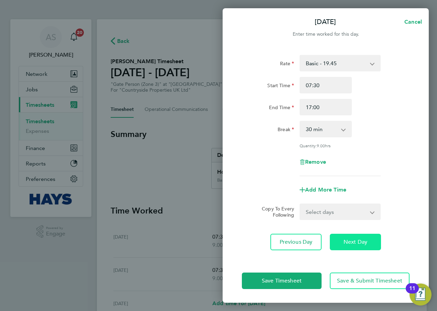
click at [352, 240] on span "Next Day" at bounding box center [355, 242] width 24 height 7
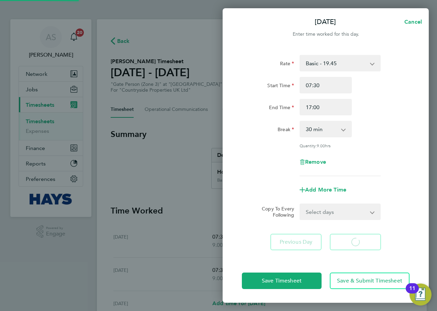
select select "30"
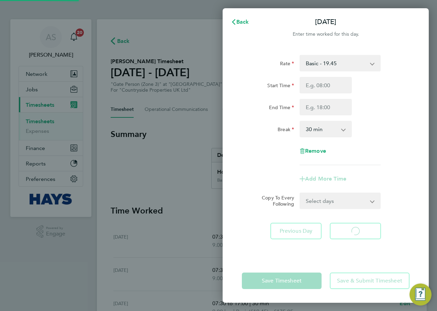
select select "30"
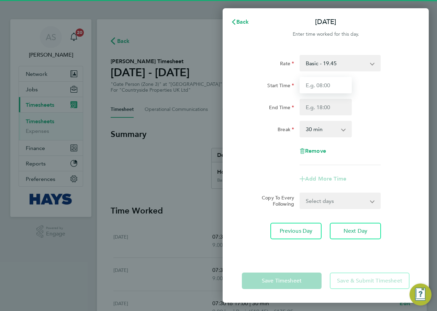
click at [315, 84] on input "Start Time" at bounding box center [325, 85] width 52 height 16
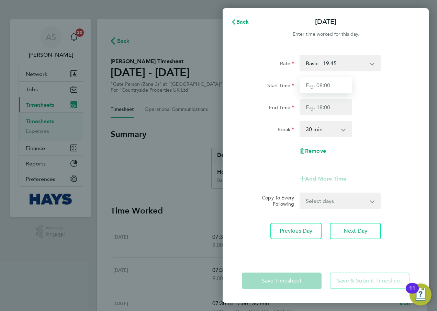
type input "07:30"
type input "17:00"
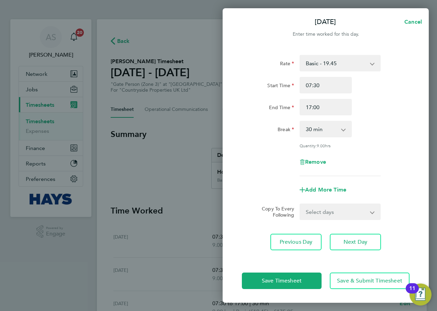
click at [386, 123] on div "Break 0 min 15 min 30 min 45 min 60 min 75 min 90 min" at bounding box center [325, 129] width 173 height 16
click at [366, 277] on button "Save & Submit Timesheet" at bounding box center [370, 281] width 80 height 16
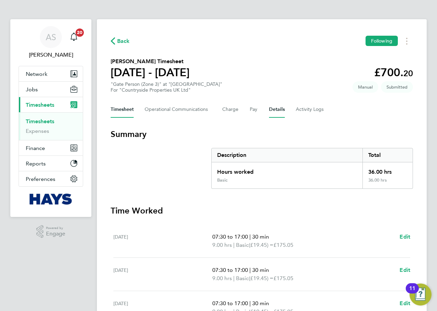
click at [271, 109] on button "Details" at bounding box center [277, 109] width 16 height 16
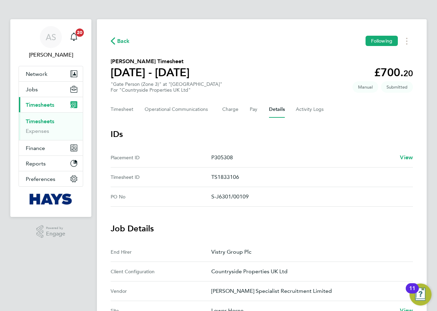
click at [225, 159] on p "P305308" at bounding box center [302, 157] width 183 height 8
copy p "P305308"
click at [226, 178] on p "TS1833106" at bounding box center [309, 177] width 196 height 8
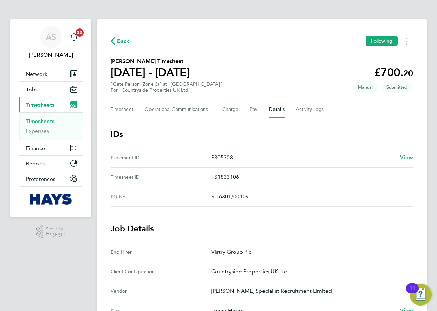
drag, startPoint x: 226, startPoint y: 178, endPoint x: 226, endPoint y: 199, distance: 21.3
click at [226, 199] on p "S-J6301/00109" at bounding box center [309, 197] width 196 height 8
copy p "S-J6301/00109"
